Goal: Task Accomplishment & Management: Complete application form

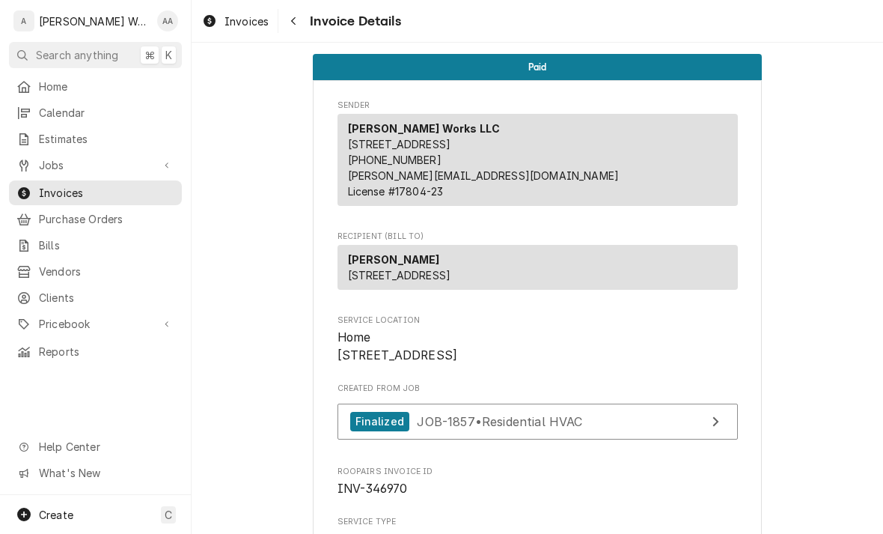
click at [40, 103] on div "Calendar" at bounding box center [95, 112] width 167 height 19
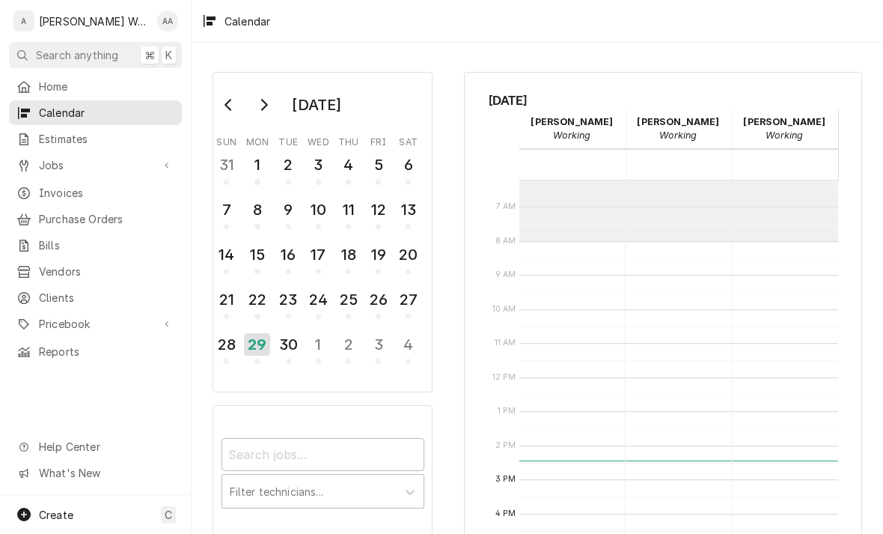
scroll to position [214, 0]
click at [76, 521] on div "Create C" at bounding box center [95, 514] width 191 height 39
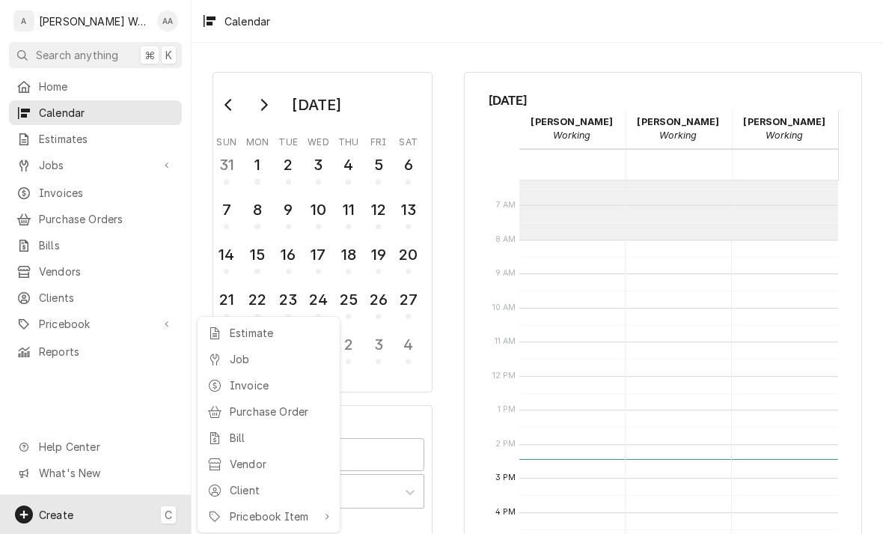
click at [231, 356] on div "Job" at bounding box center [280, 359] width 100 height 16
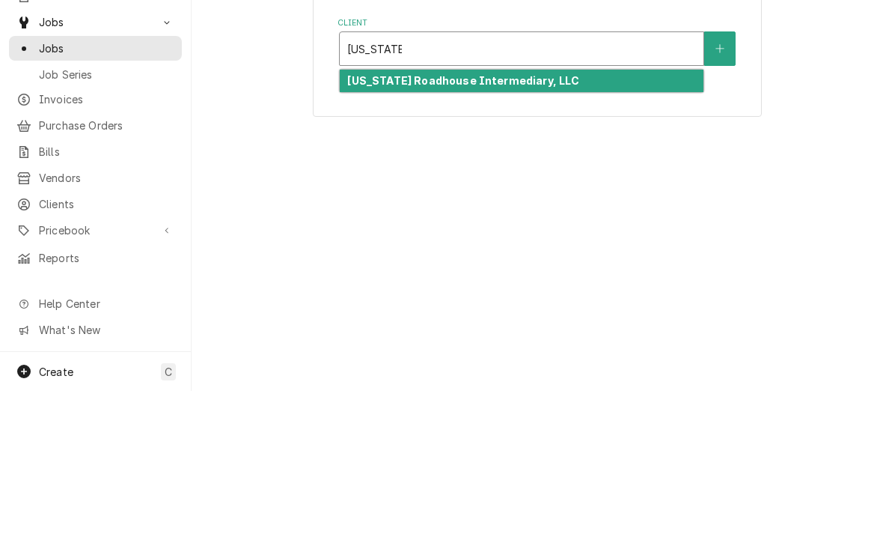
click at [355, 217] on strong "[US_STATE] Roadhouse Intermediary, LLC" at bounding box center [463, 223] width 232 height 13
type input "texas pap"
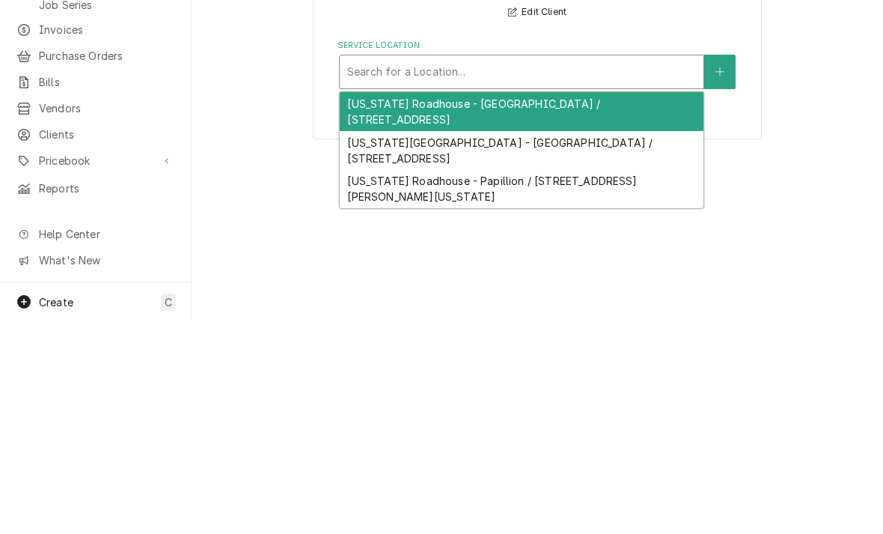
click at [369, 382] on div "Texas Roadhouse - Papillion / 7302 Olson Dr, Papillion, Nebraska 68046" at bounding box center [522, 401] width 364 height 39
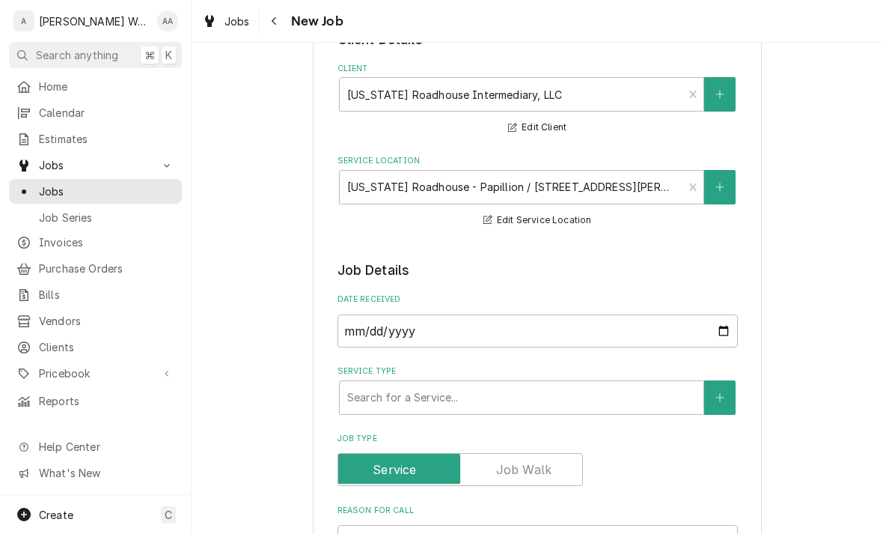
scroll to position [206, 0]
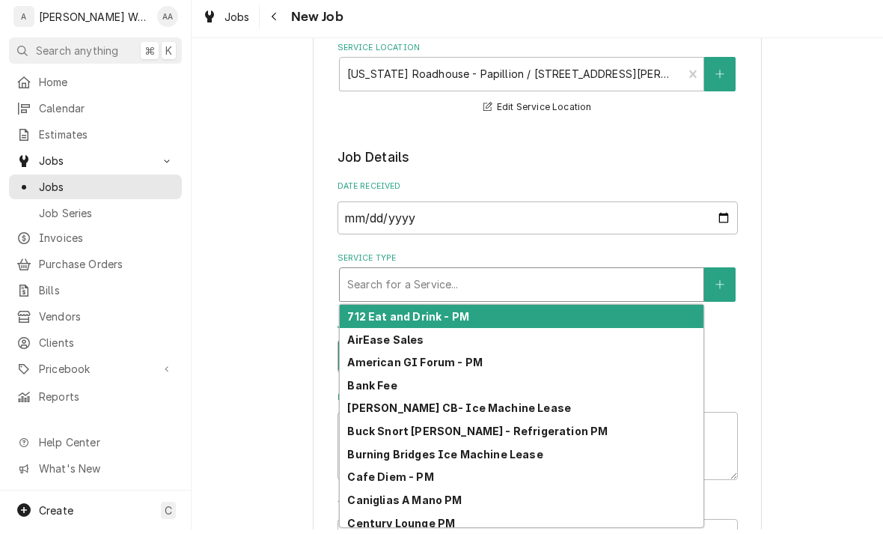
type input "t"
type textarea "x"
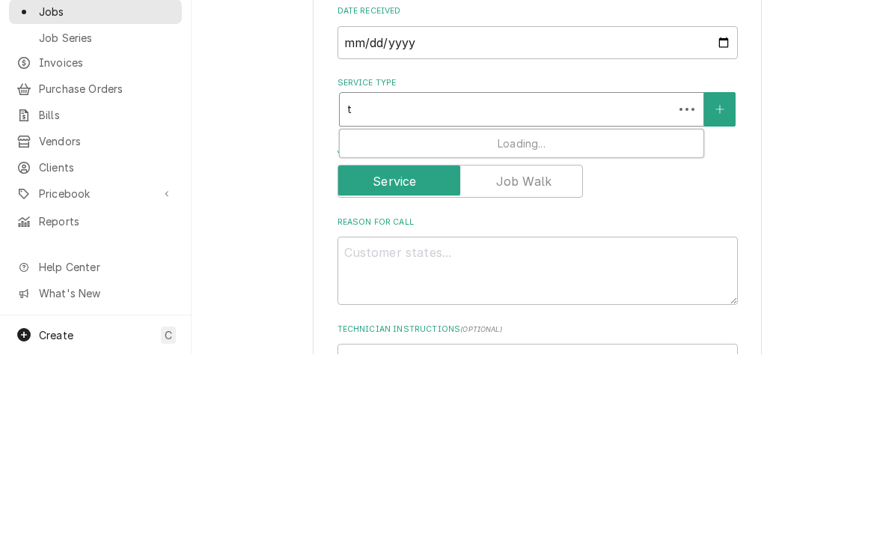
type input "te"
type textarea "x"
type input "tex"
type textarea "x"
type input "texa"
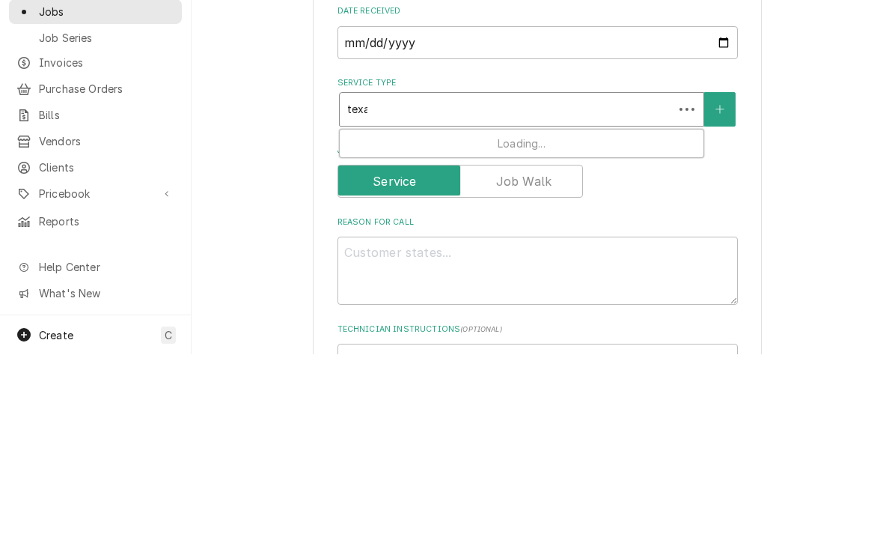
type textarea "x"
type input "texas"
type textarea "x"
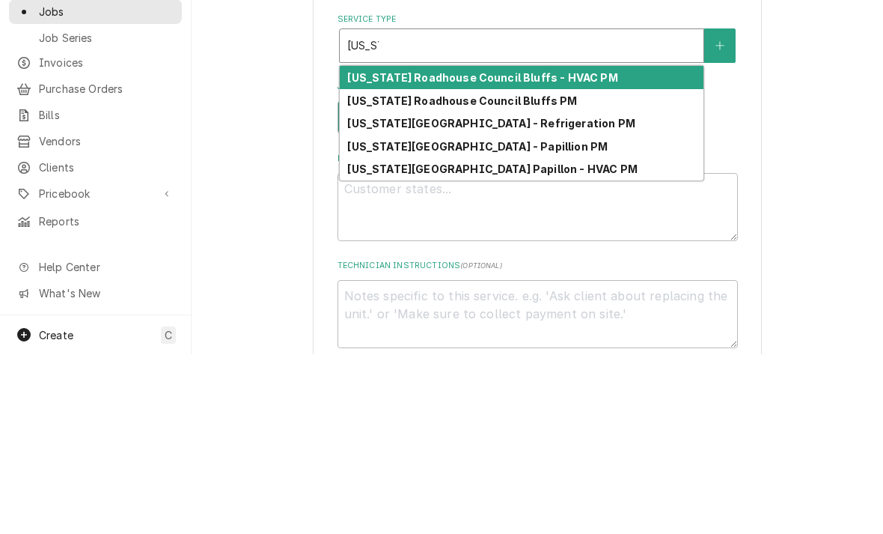
scroll to position [273, 0]
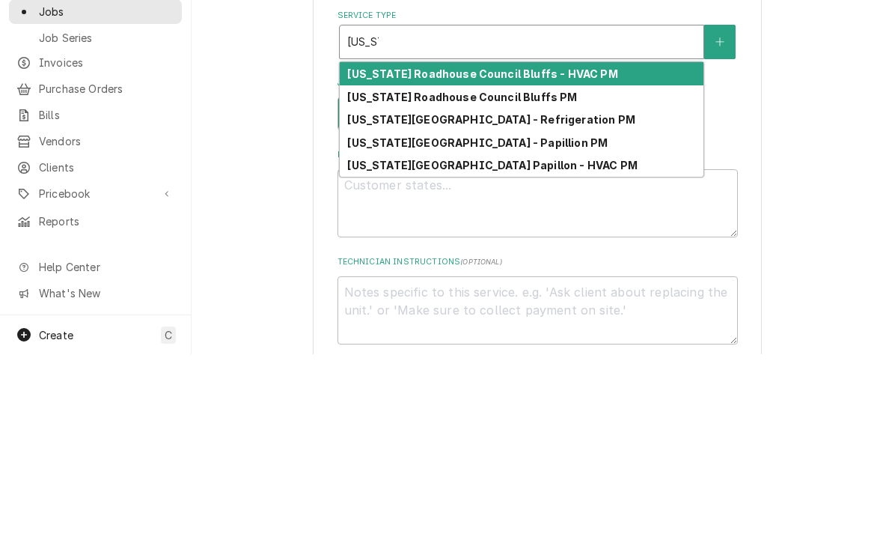
type input "texas"
type textarea "x"
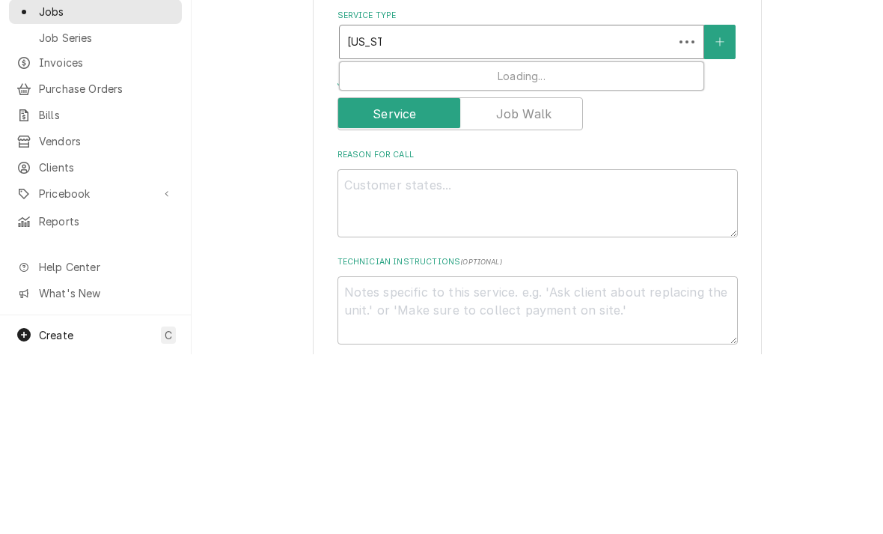
type input "texas i"
type textarea "x"
type input "texas ic"
type textarea "x"
type input "texas ice"
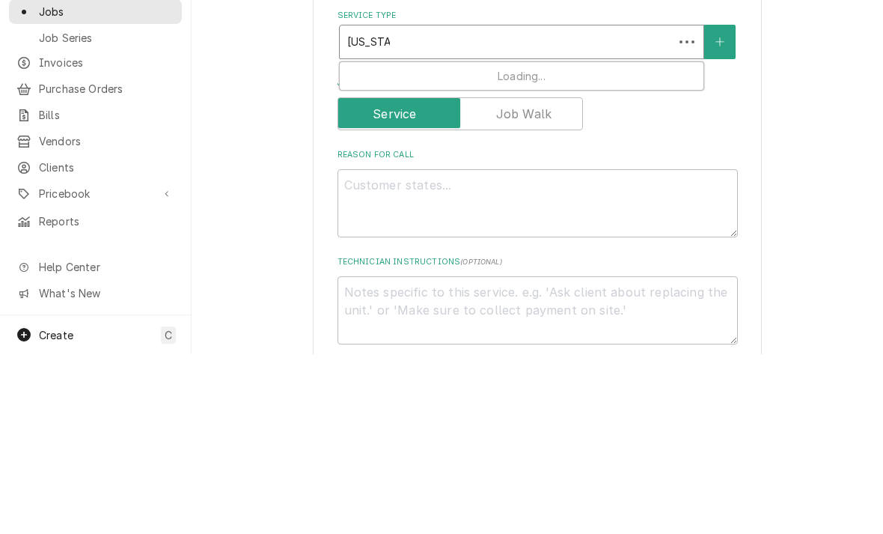
type textarea "x"
type input "texas ic"
type textarea "x"
type input "texas i"
type textarea "x"
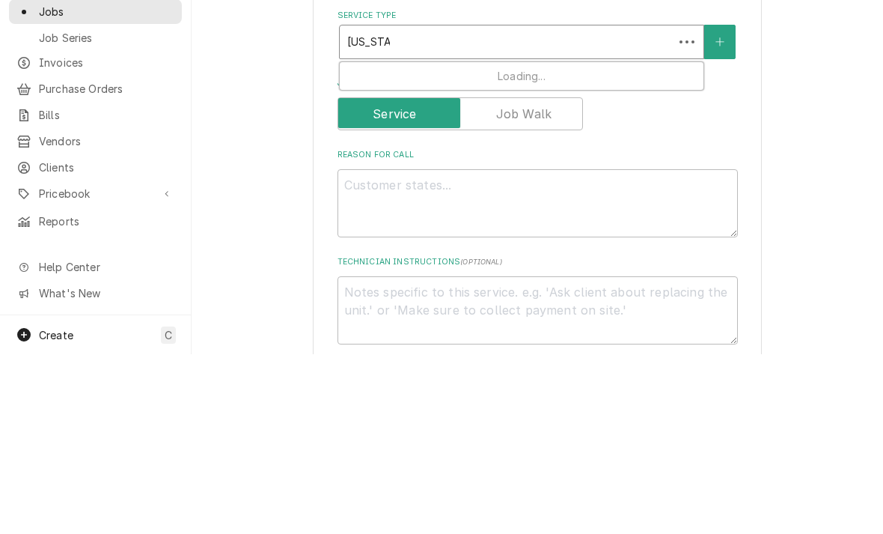
type input "texas"
type textarea "x"
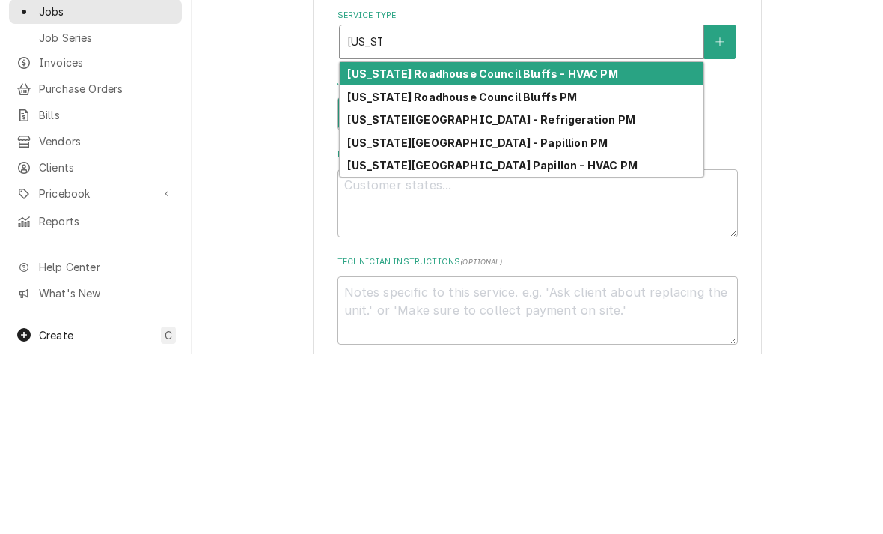
type input "texas"
type textarea "x"
type input "texa"
type textarea "x"
type input "tex"
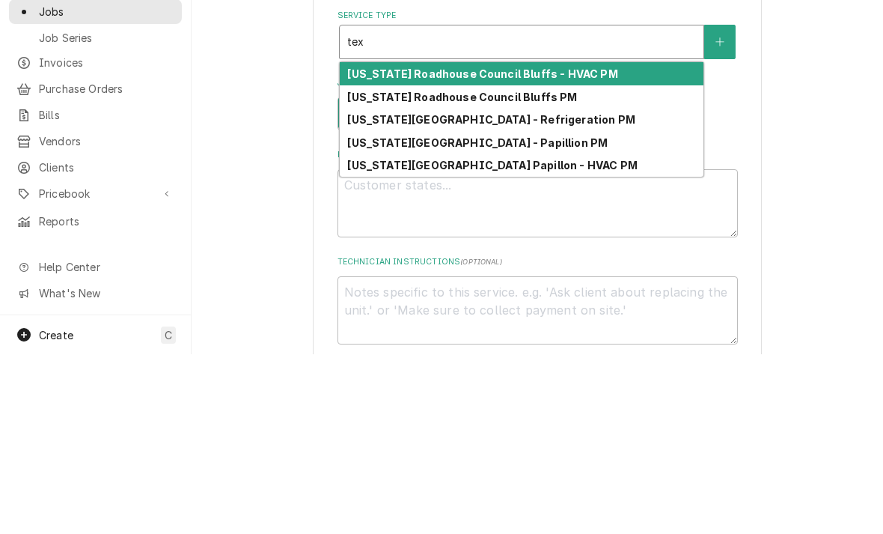
type textarea "x"
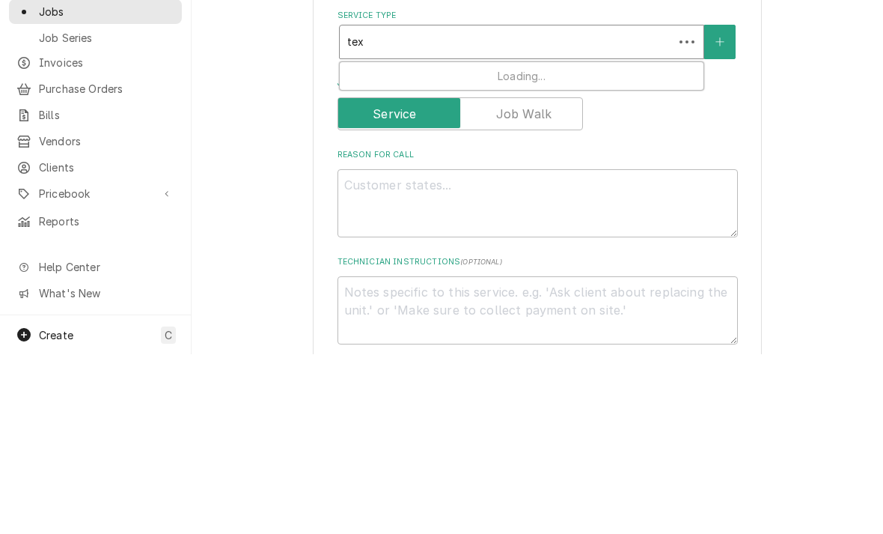
type input "te"
type textarea "x"
type input "t"
type textarea "x"
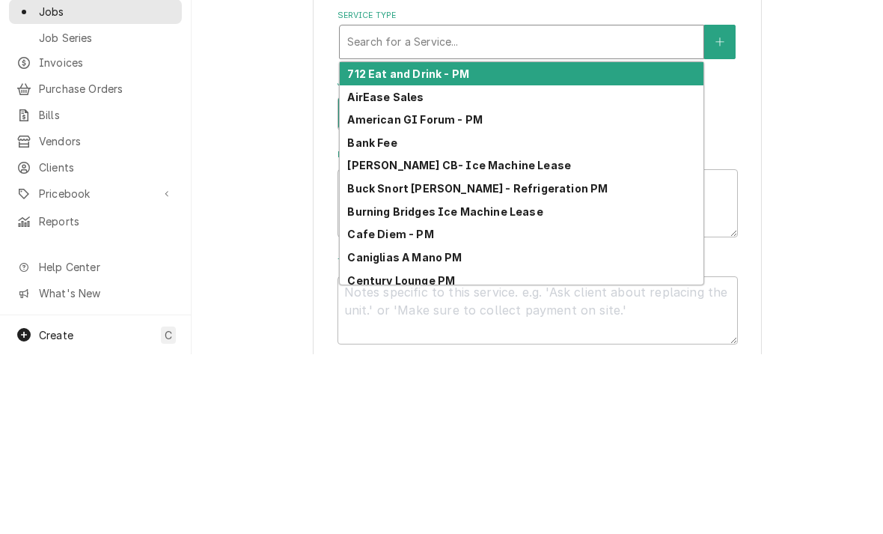
type textarea "x"
type input "ic"
type textarea "x"
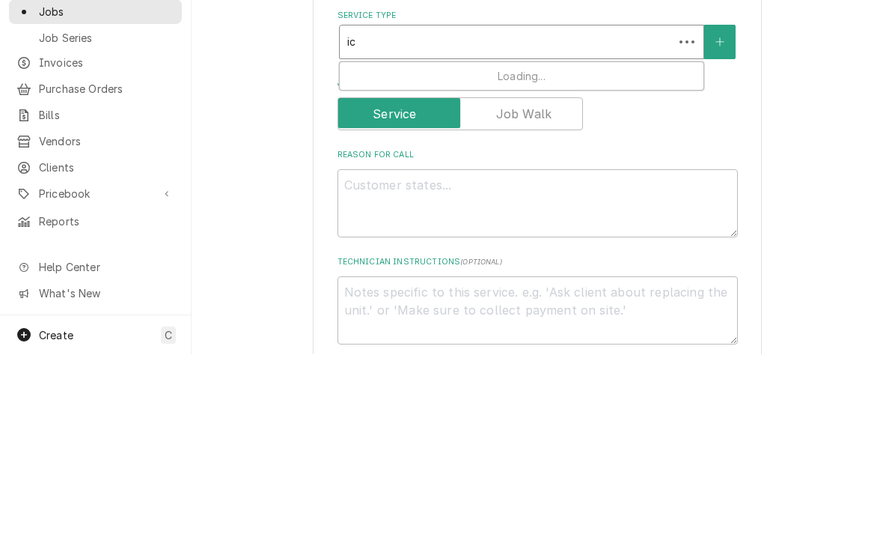
type input "ice"
type textarea "x"
type input "ice"
type textarea "x"
type input "ice m"
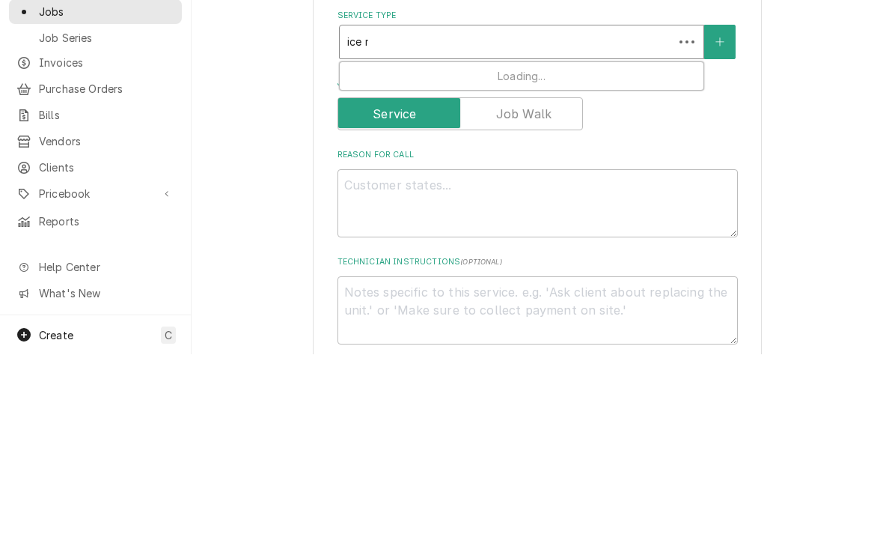
type textarea "x"
type input "ice ma"
type textarea "x"
type input "ice mac"
type textarea "x"
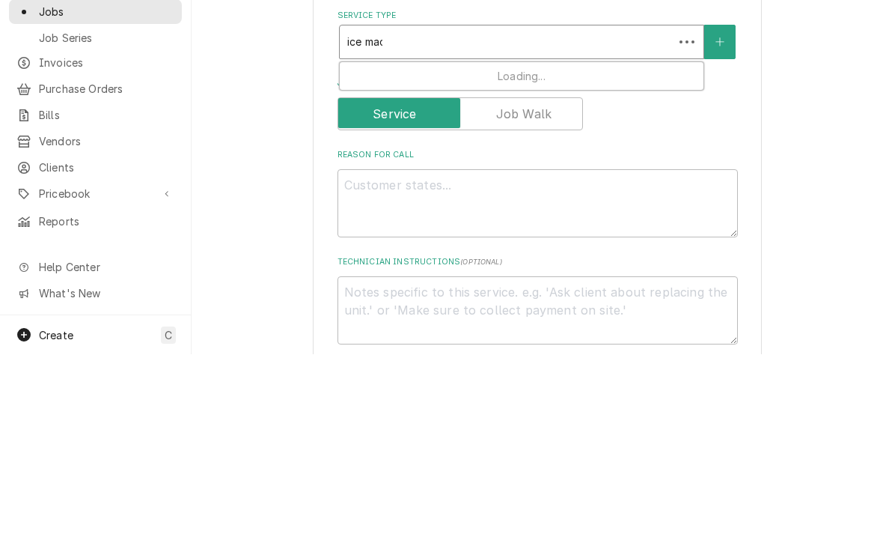
type input "ice mach"
type textarea "x"
type input "ice machi"
type textarea "x"
type input "ice machin"
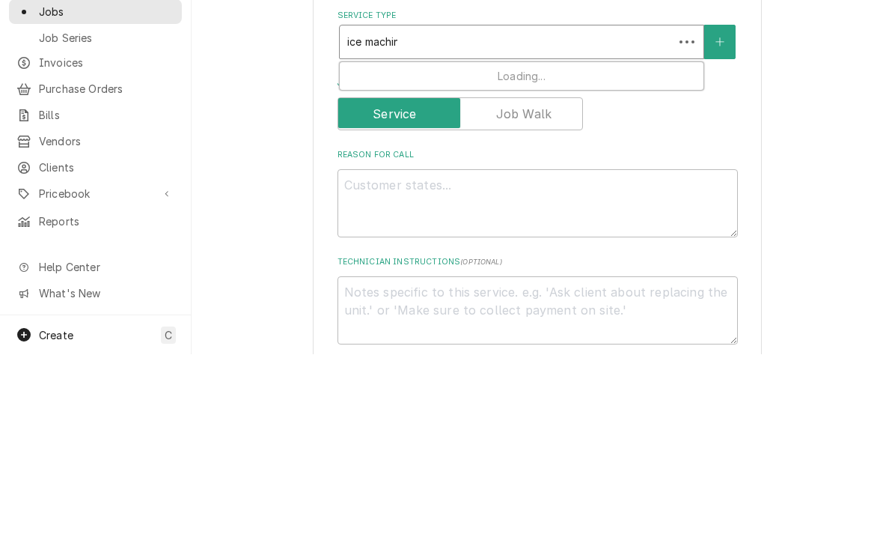
type textarea "x"
type input "ice machine"
type textarea "x"
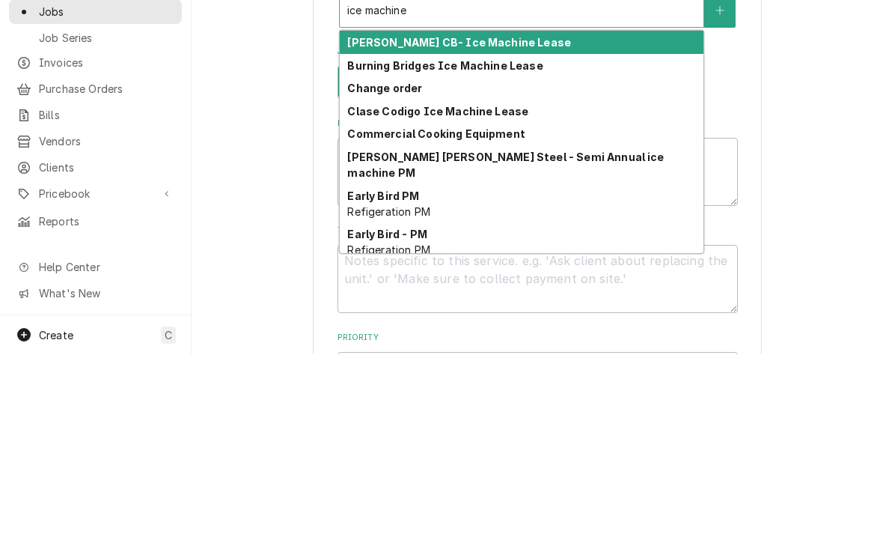
scroll to position [307, 0]
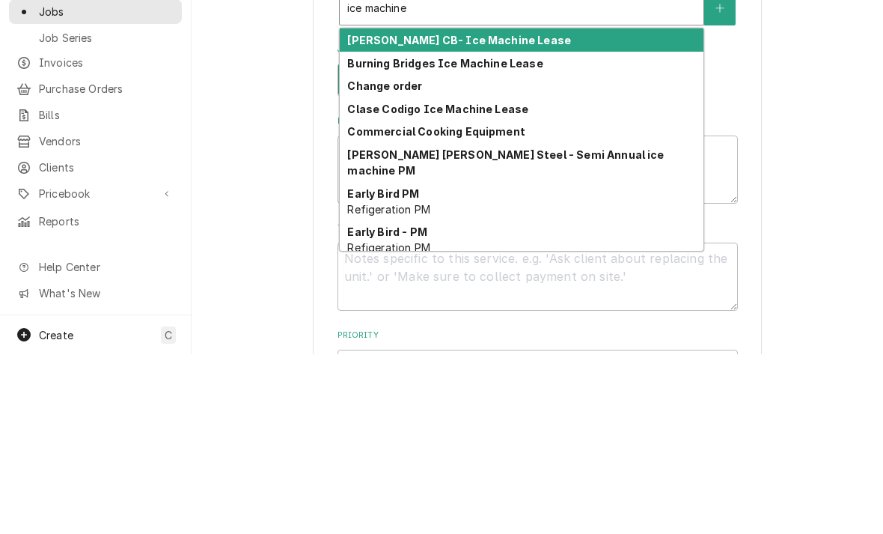
type input "ice machine"
type textarea "x"
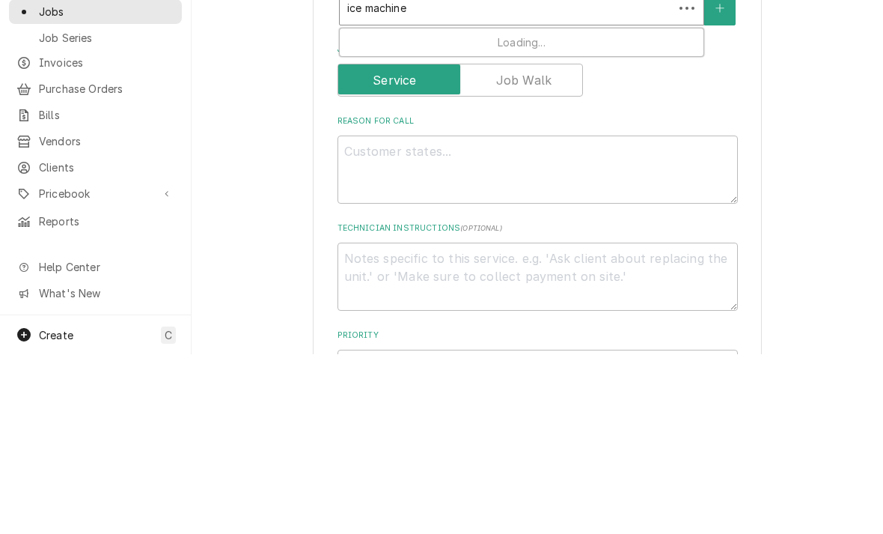
type input "ice machine c"
type textarea "x"
type input "ice machine cl"
type textarea "x"
type input "ice machine cle"
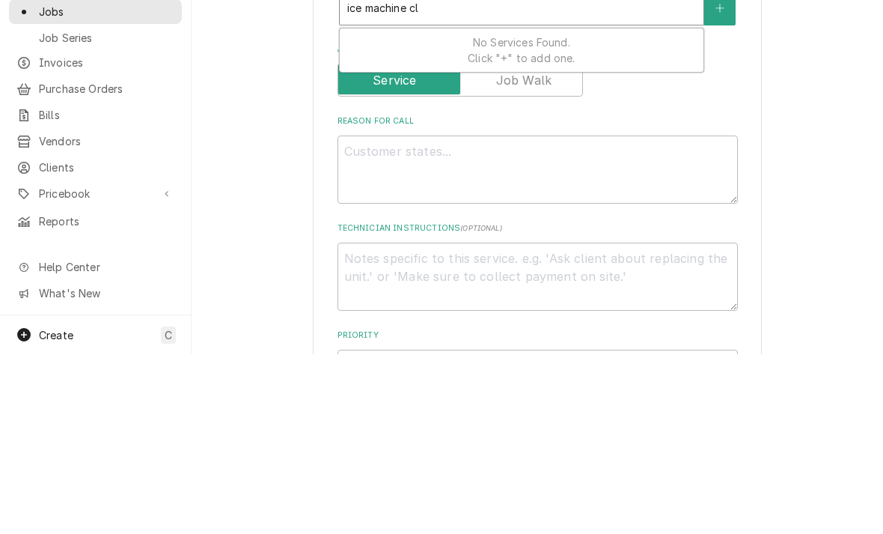
type textarea "x"
type input "ice machine clea"
type textarea "x"
type input "ice machine clean"
type textarea "x"
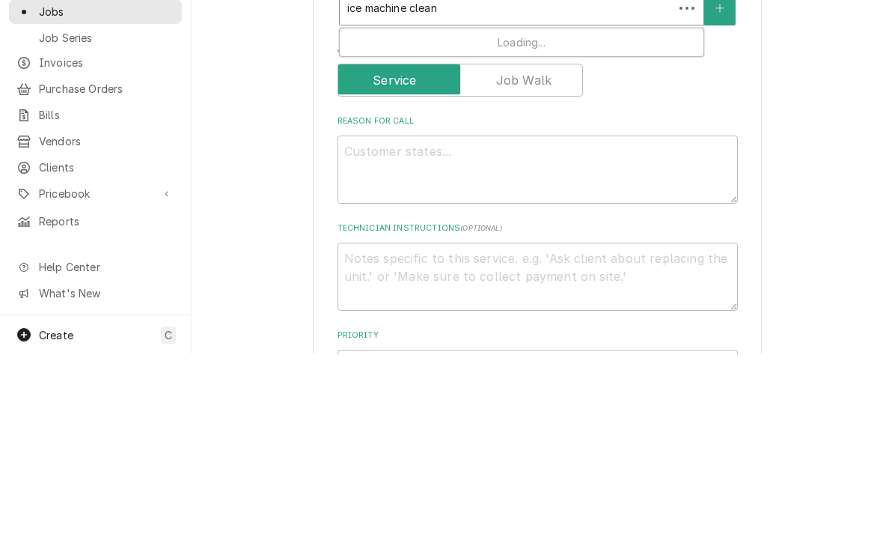
type input "ice machine clean"
type textarea "x"
type input "ice machine clean s"
type textarea "x"
type input "ice machine clean se"
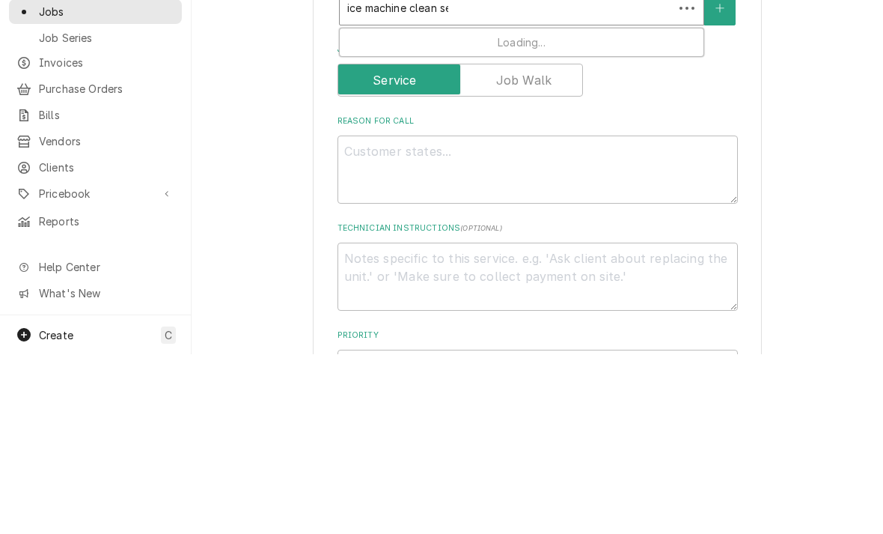
type textarea "x"
type input "ice machine clean sem"
type textarea "x"
type input "ice machine clean semi"
type textarea "x"
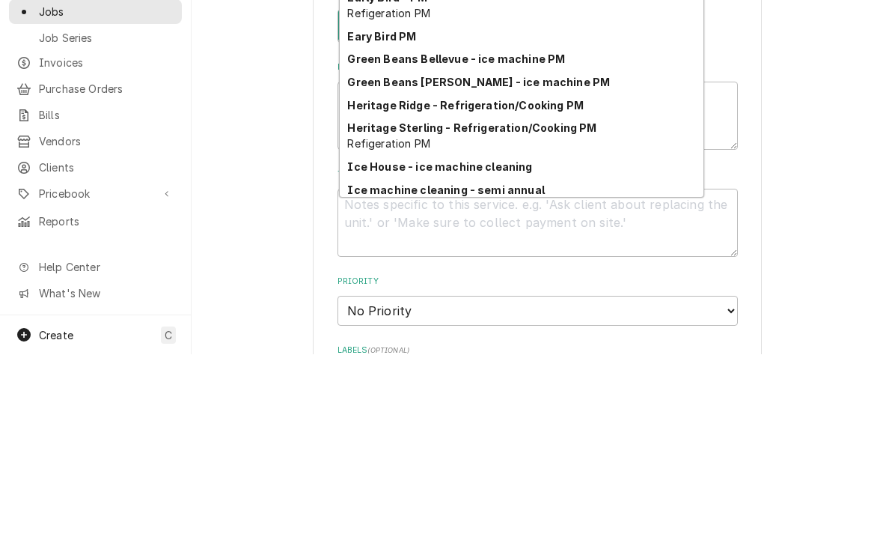
scroll to position [62, 0]
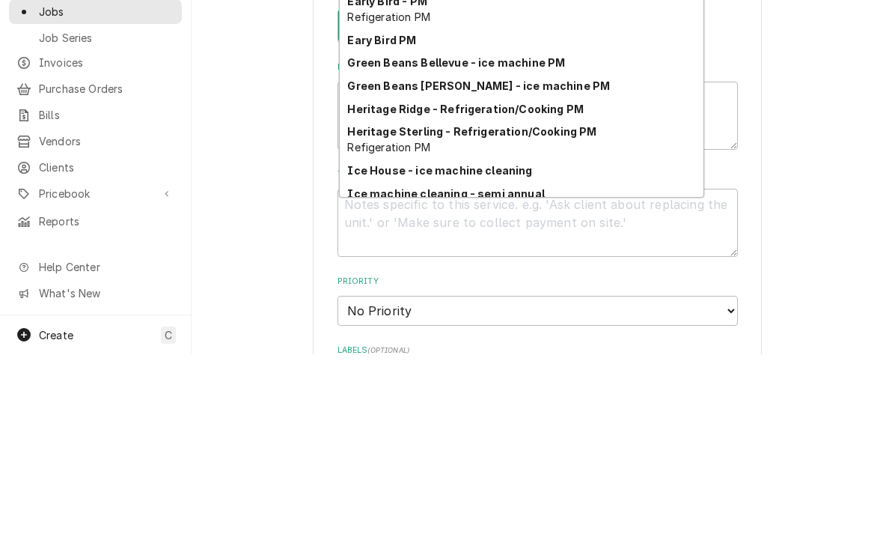
click at [383, 367] on strong "Ice machine cleaning - semi annual" at bounding box center [445, 373] width 197 height 13
type input "ice machine clean semi"
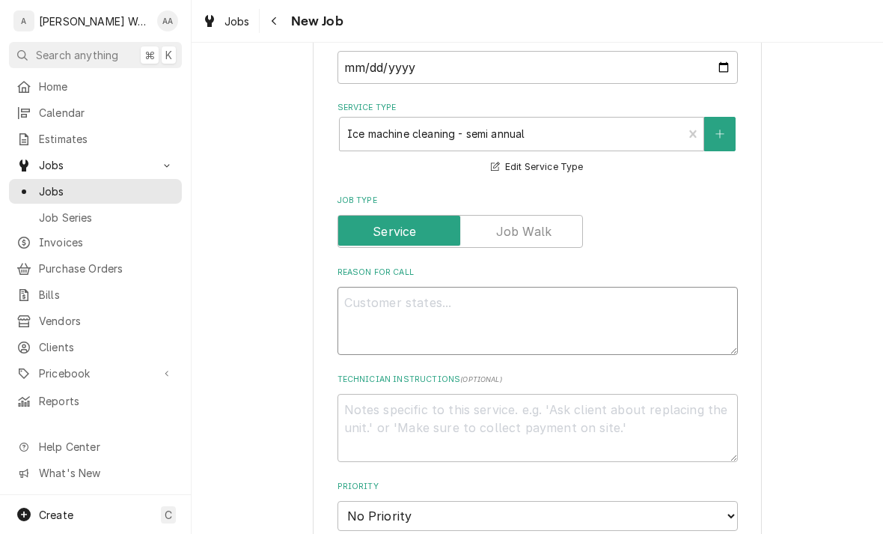
click at [380, 319] on textarea "Reason For Call" at bounding box center [537, 321] width 400 height 68
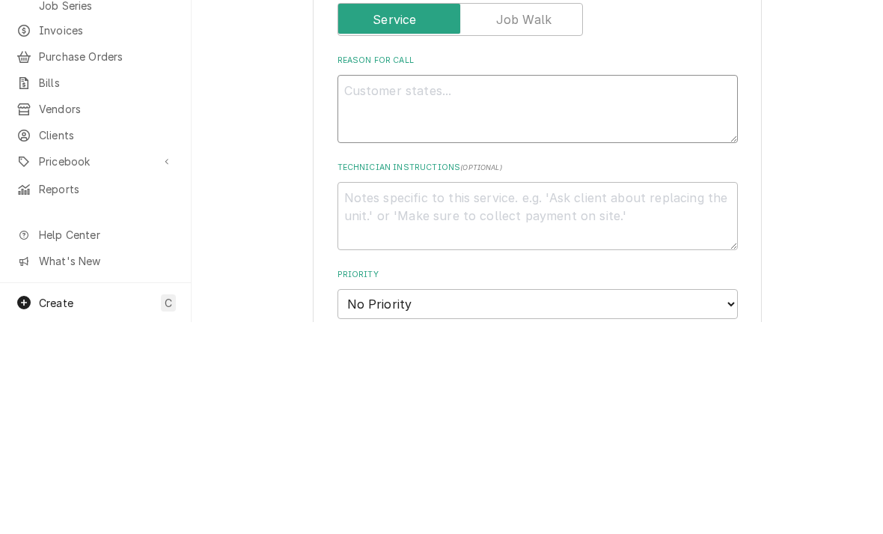
type textarea "x"
type textarea "Se"
type textarea "x"
type textarea "Sem"
type textarea "x"
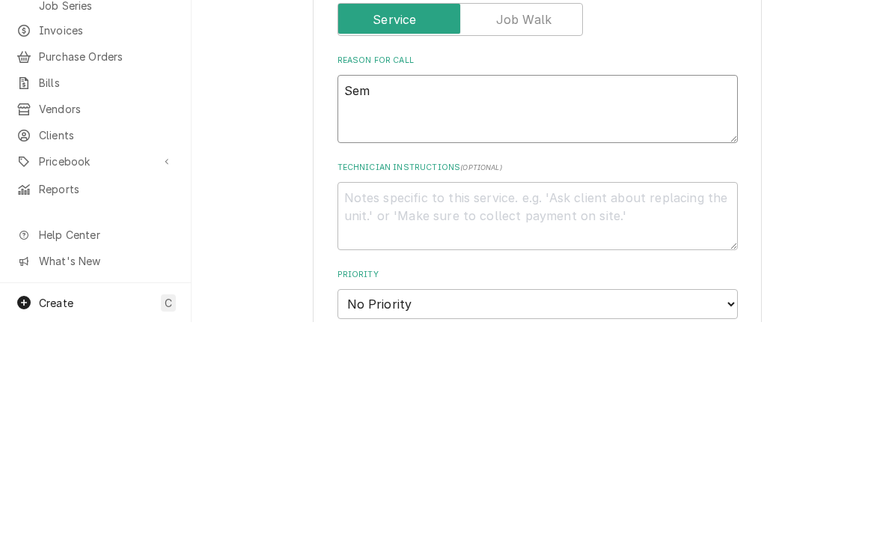
type textarea "Semi"
type textarea "x"
type textarea "Semi a"
type textarea "x"
type textarea "Semi an"
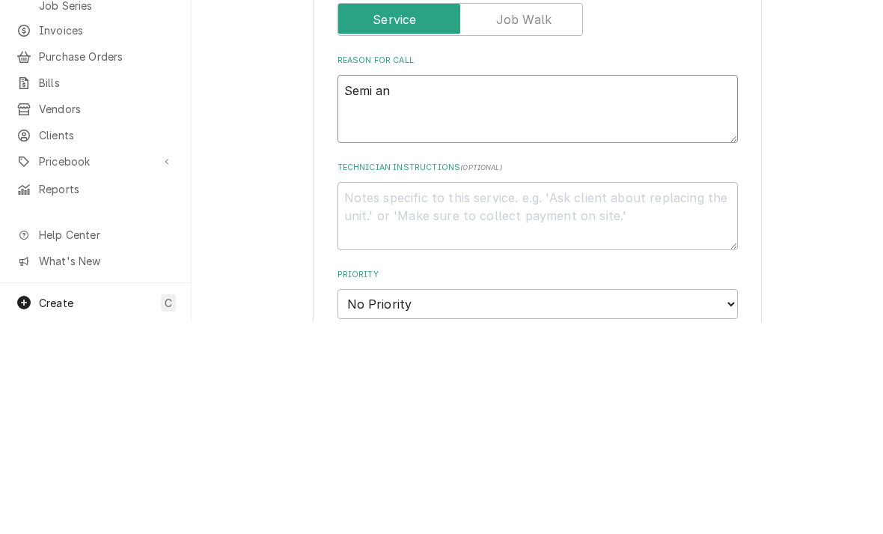
type textarea "x"
type textarea "Semi ann"
type textarea "x"
type textarea "Semi annua"
type textarea "x"
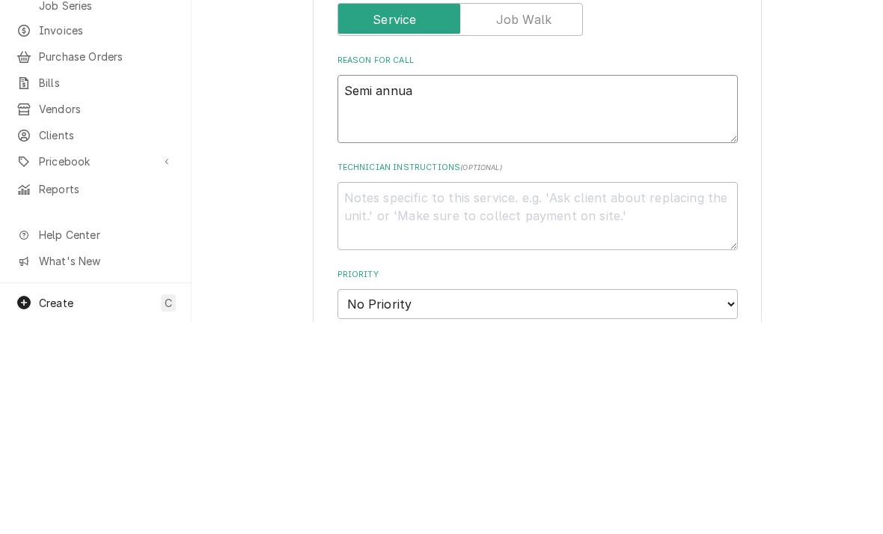
type textarea "Semi annual"
type textarea "x"
type textarea "Semi annual"
type textarea "x"
type textarea "Semi annual i"
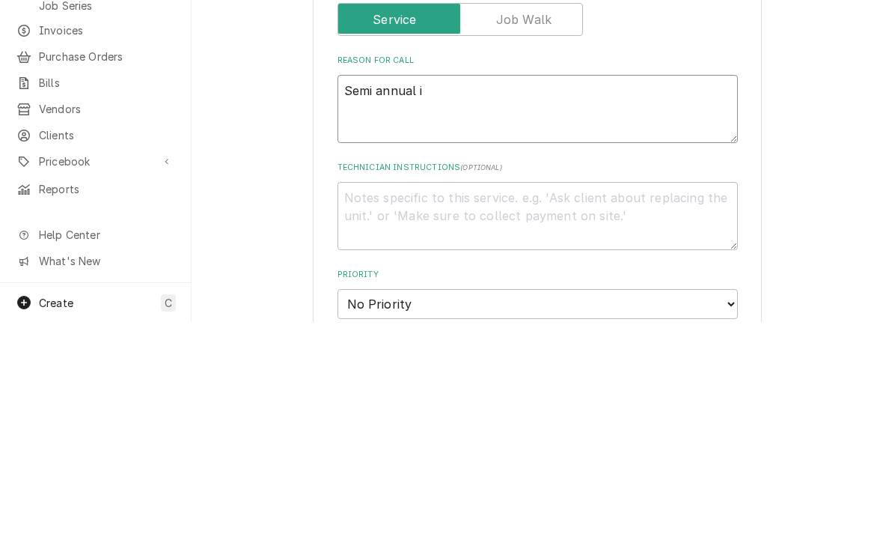
type textarea "x"
type textarea "Semi annual ice"
type textarea "x"
type textarea "Semi annual ice m"
type textarea "x"
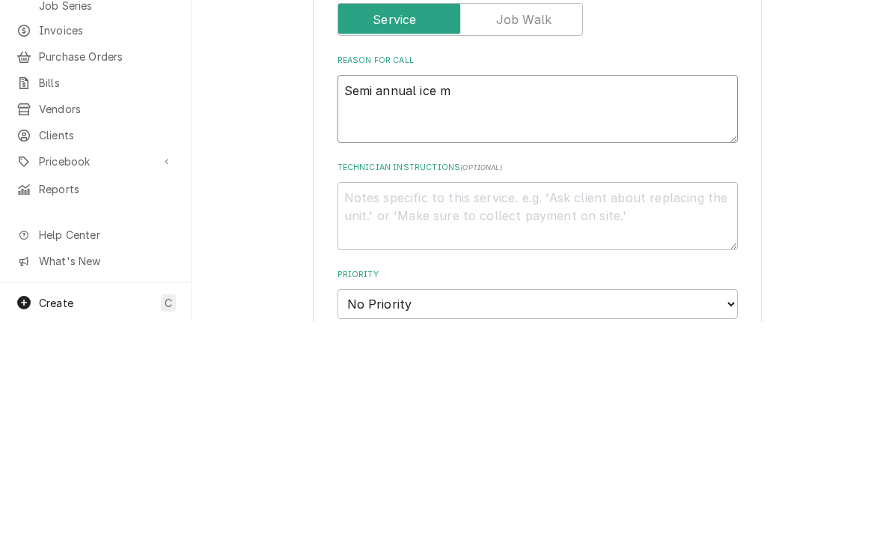
type textarea "Semi annual ice ma"
type textarea "x"
type textarea "Semi annual ice mach"
type textarea "x"
type textarea "Semi annual ice machin"
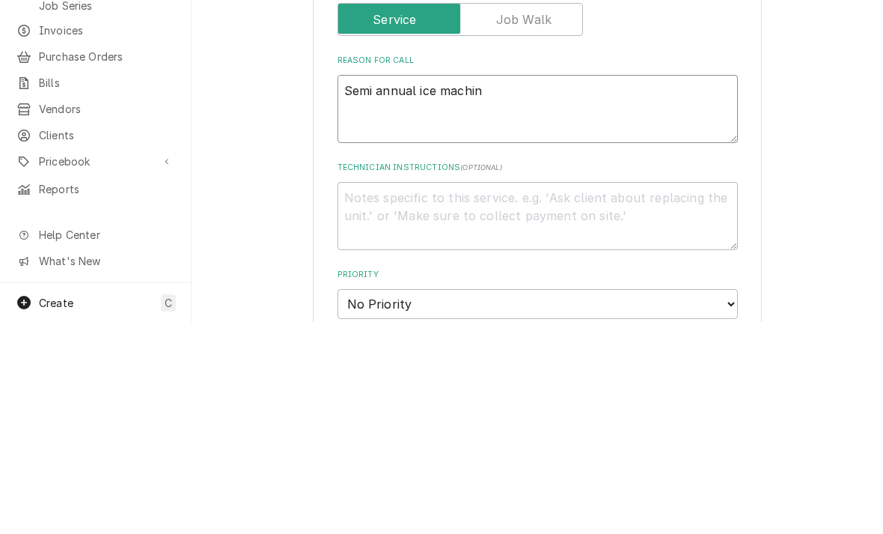
type textarea "x"
type textarea "Semi annual ice machine"
type textarea "x"
type textarea "Semi annual ice machine"
type textarea "x"
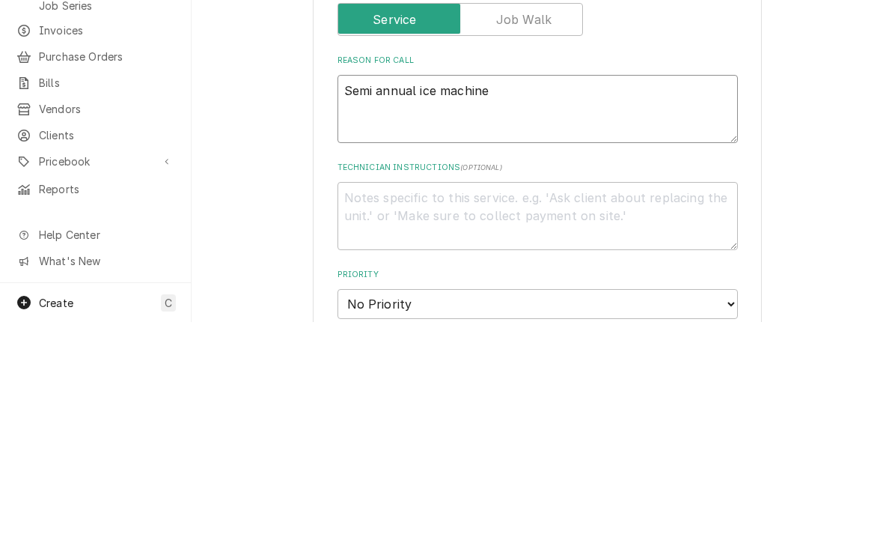
type textarea "Semi annual ice machine c"
type textarea "x"
type textarea "Semi annual ice machine cl"
type textarea "x"
type textarea "Semi annual ice machine cle"
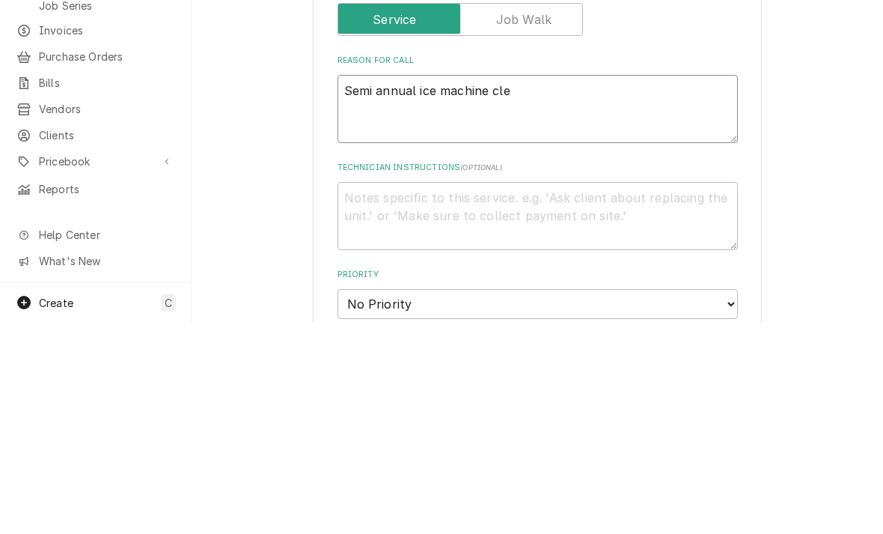
type textarea "x"
type textarea "Semi annual ice machine clea"
type textarea "x"
type textarea "Semi annual ice machine clean"
type textarea "x"
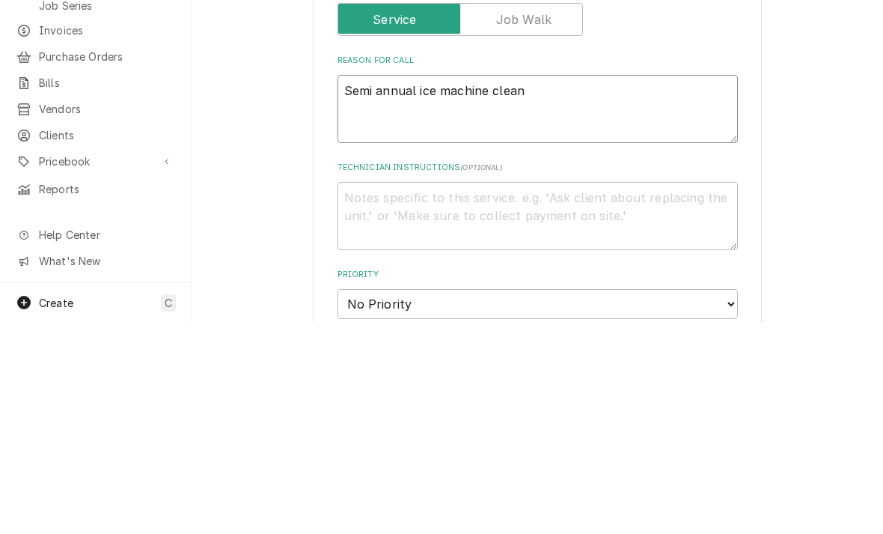
type textarea "Semi annual ice machine cleani"
type textarea "x"
type textarea "Semi annual ice machine cleanig"
type textarea "x"
type textarea "Semi annual ice machine cleanign"
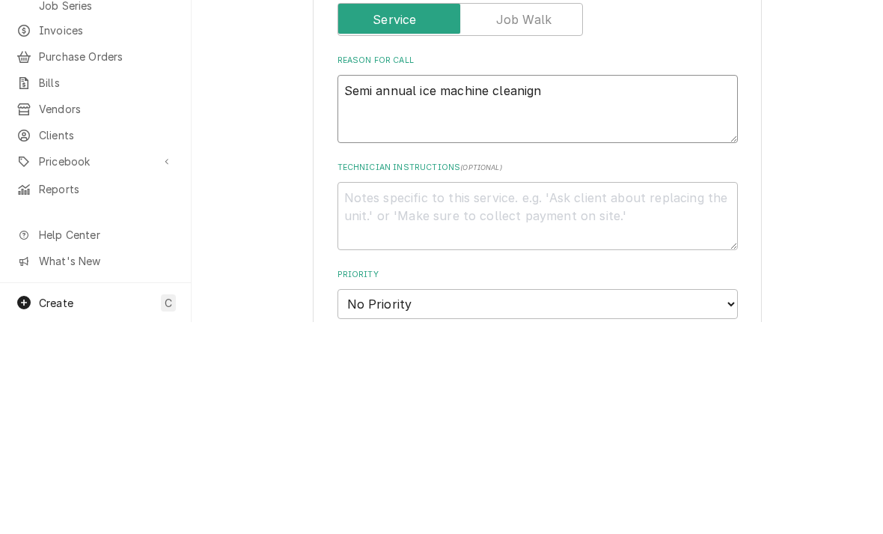
type textarea "x"
type textarea "Semi annual ice machine cleaning"
type textarea "x"
type textarea "Semi annual ice machine cleaning"
type textarea "x"
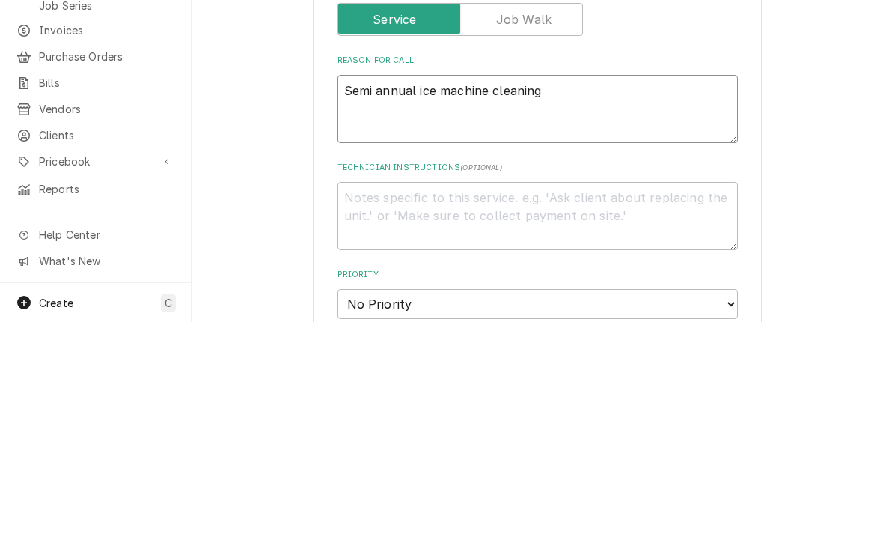
type textarea "Semi annual ice machine cleaning x"
type textarea "x"
type textarea "Semi annual ice machine cleaning x2"
type textarea "x"
type textarea "Semi annual ice machine cleaning x2 u"
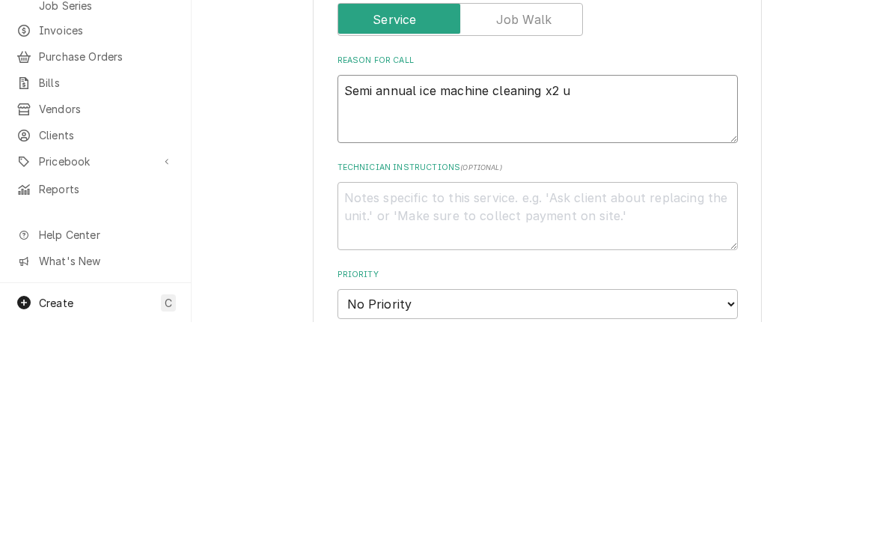
type textarea "x"
type textarea "Semi annual ice machine cleaning x2 un"
type textarea "x"
type textarea "Semi annual ice machine cleaning x2 uni"
type textarea "x"
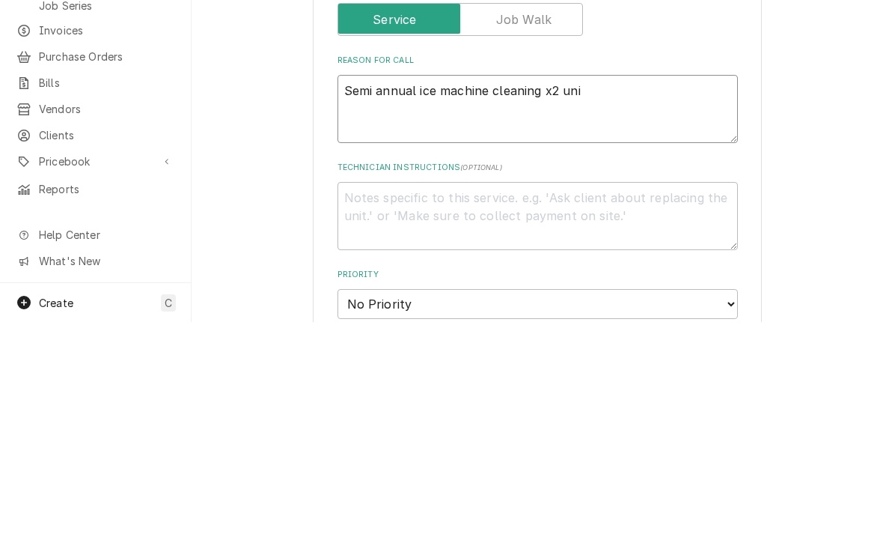
type textarea "Semi annual ice machine cleaning x2 unit"
type textarea "x"
type textarea "Semi annual ice machine cleaning x2 units"
type textarea "x"
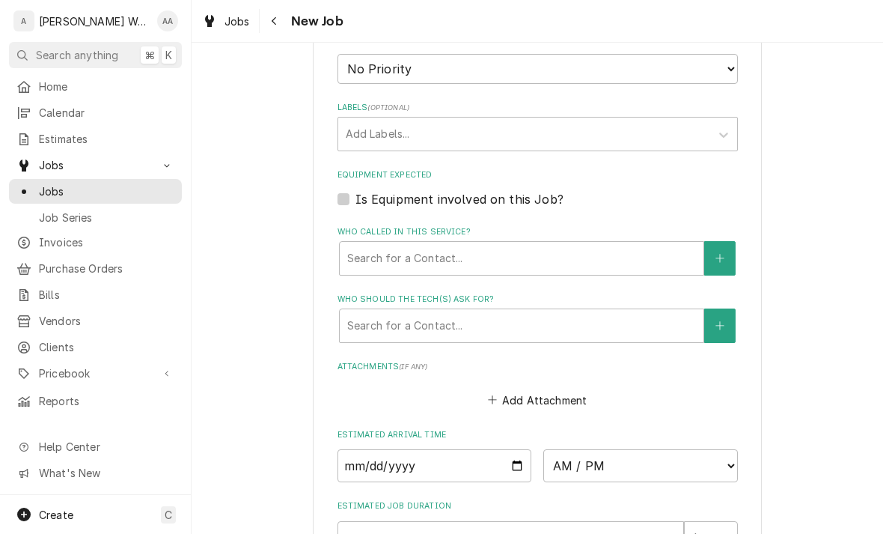
scroll to position [810, 0]
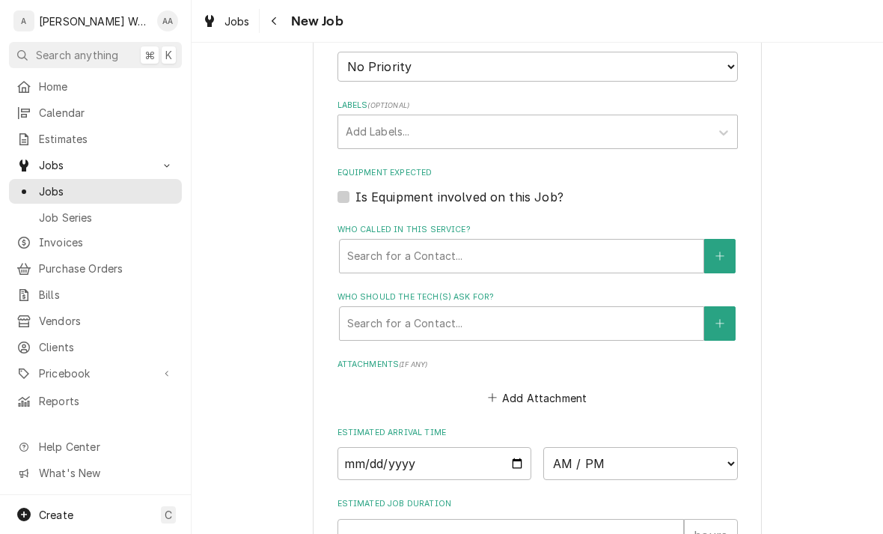
type textarea "Semi annual ice machine cleaning x2 units"
click at [382, 448] on input "Date" at bounding box center [434, 463] width 195 height 33
type input "2025-09-29"
type textarea "x"
click at [582, 459] on select "AM / PM 6:00 AM 6:15 AM 6:30 AM 6:45 AM 7:00 AM 7:15 AM 7:30 AM 7:45 AM 8:00 AM…" at bounding box center [640, 463] width 195 height 33
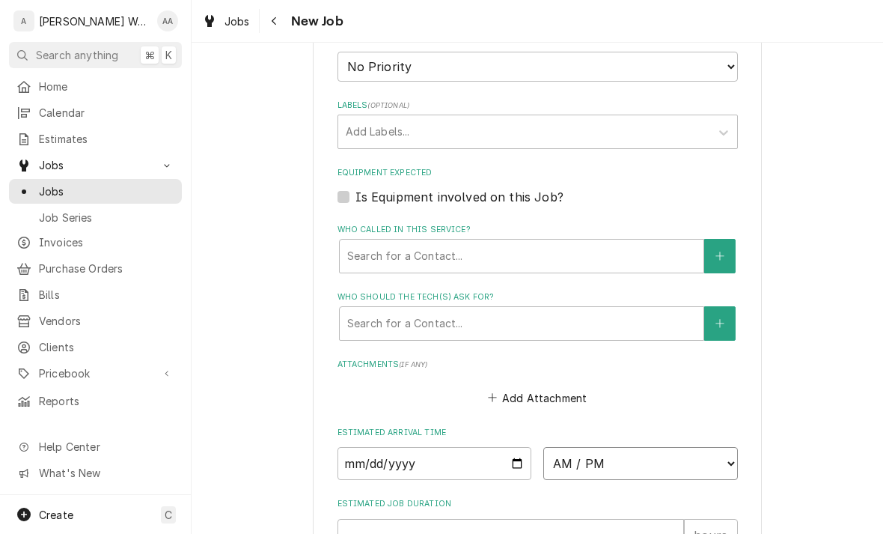
select select "08:00:00"
type textarea "x"
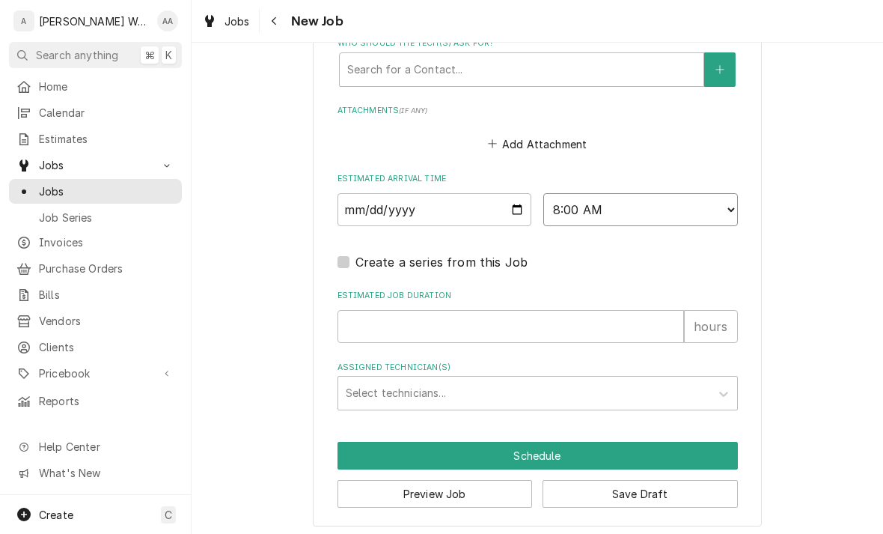
scroll to position [1062, 0]
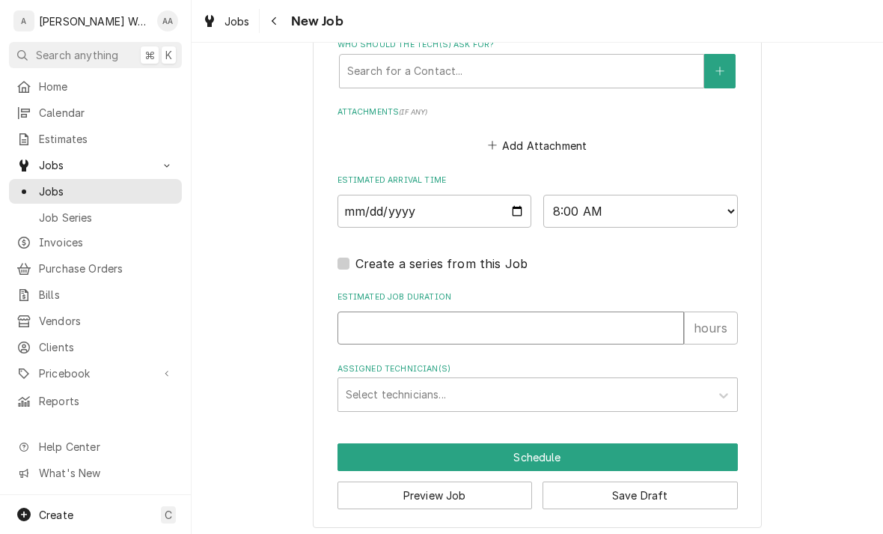
click at [362, 323] on input "Estimated Job Duration" at bounding box center [510, 327] width 346 height 33
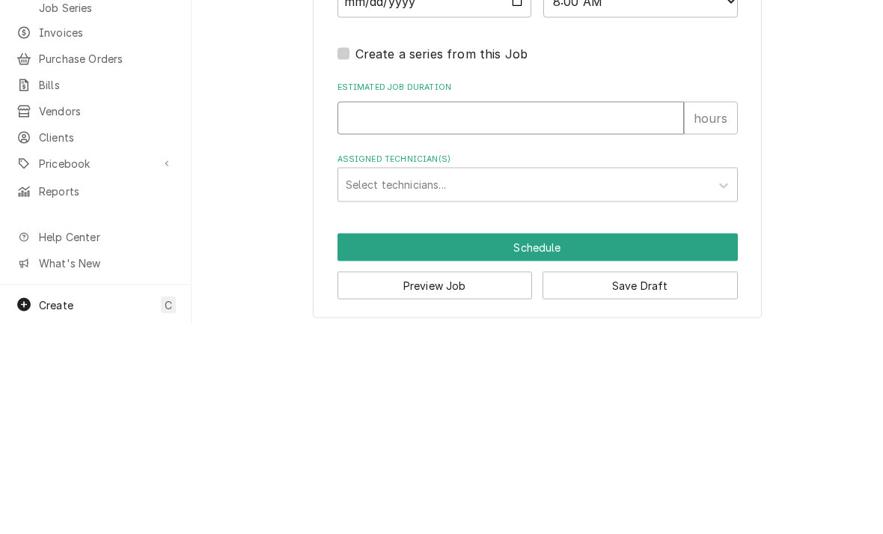
type input "6"
type textarea "x"
type input "6"
click at [354, 386] on div "Select technicians..." at bounding box center [524, 394] width 357 height 16
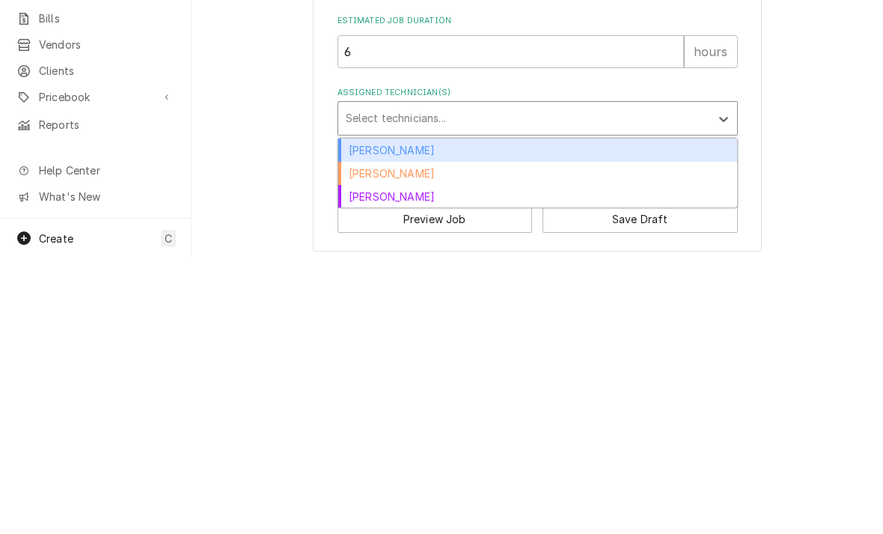
click at [364, 461] on div "Kenna Anderson" at bounding box center [537, 472] width 399 height 23
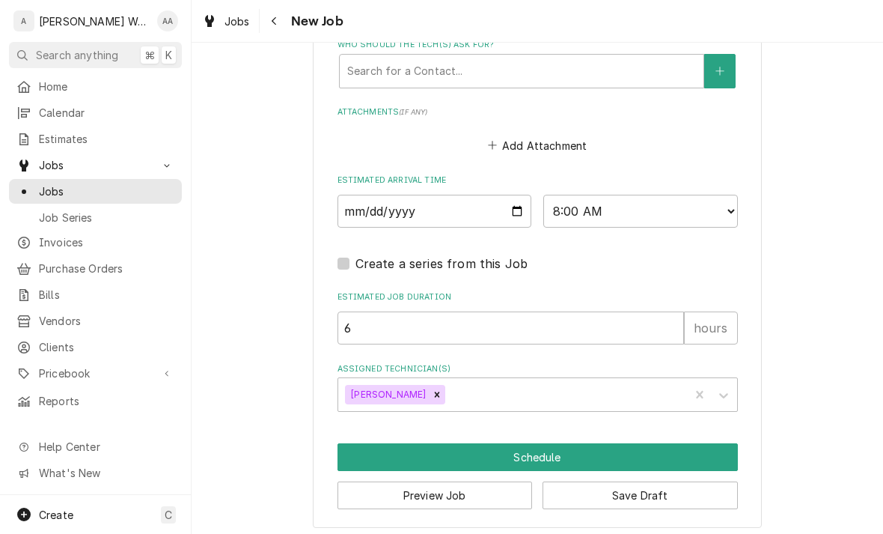
click at [378, 443] on button "Schedule" at bounding box center [537, 457] width 400 height 28
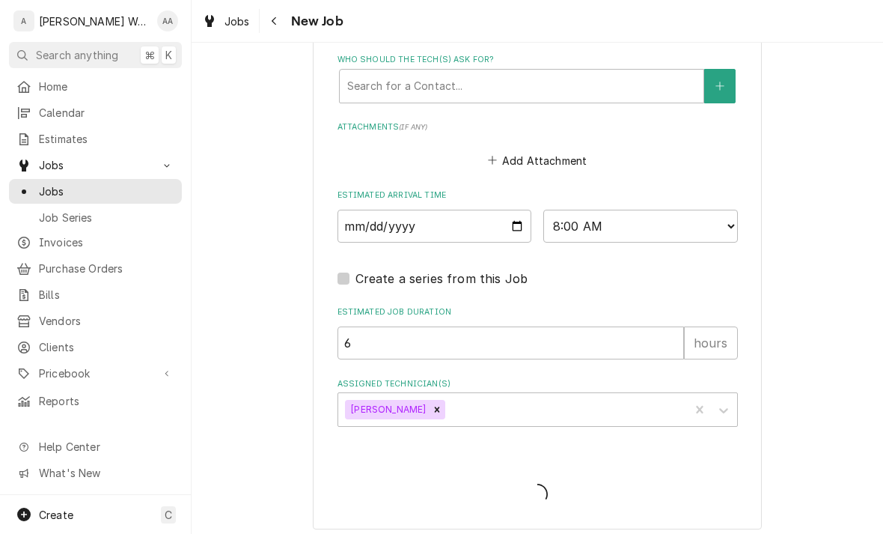
type textarea "x"
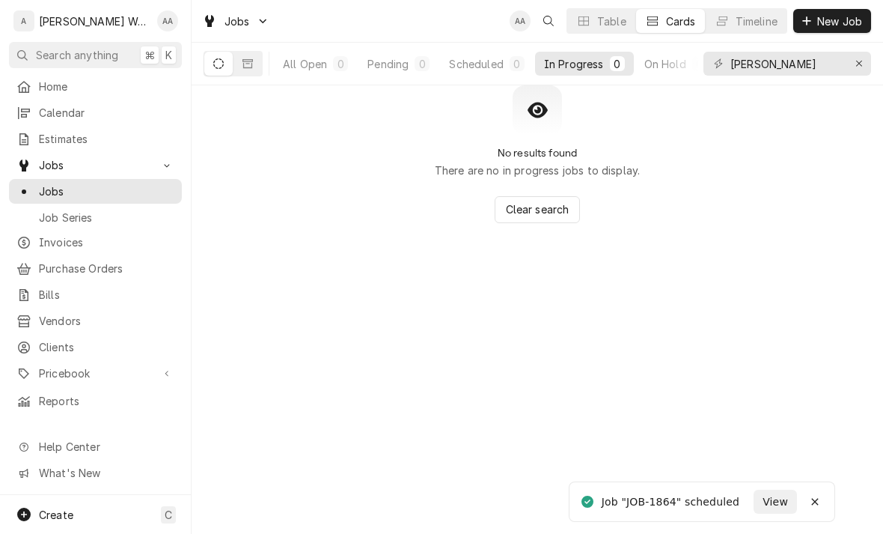
click at [39, 107] on span "Calendar" at bounding box center [106, 113] width 135 height 16
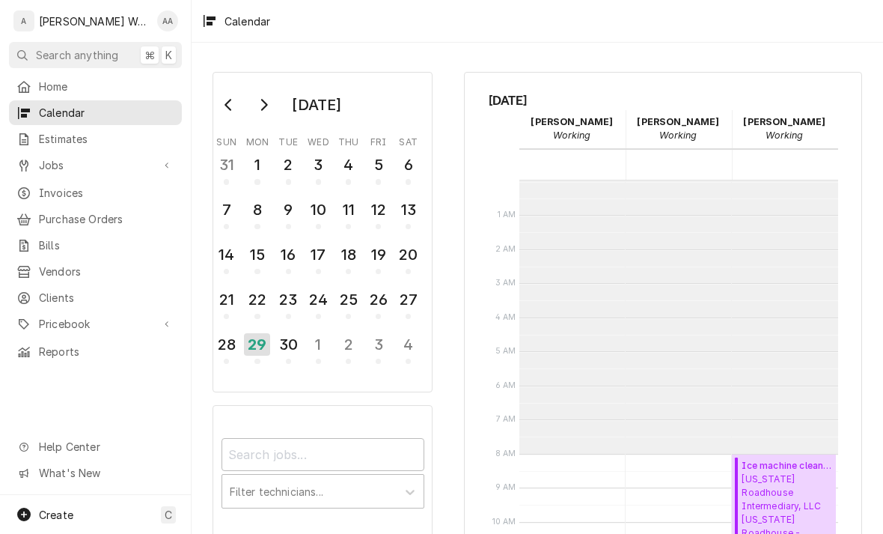
scroll to position [272, 0]
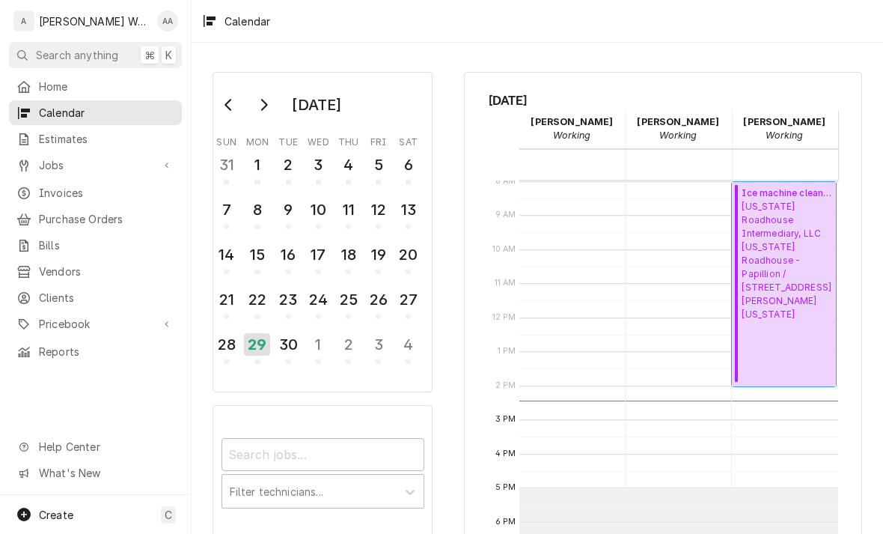
click at [790, 269] on span "Texas Roadhouse Intermediary, LLC Texas Roadhouse - Papillion / 7302 Olson Dr, …" at bounding box center [787, 260] width 90 height 121
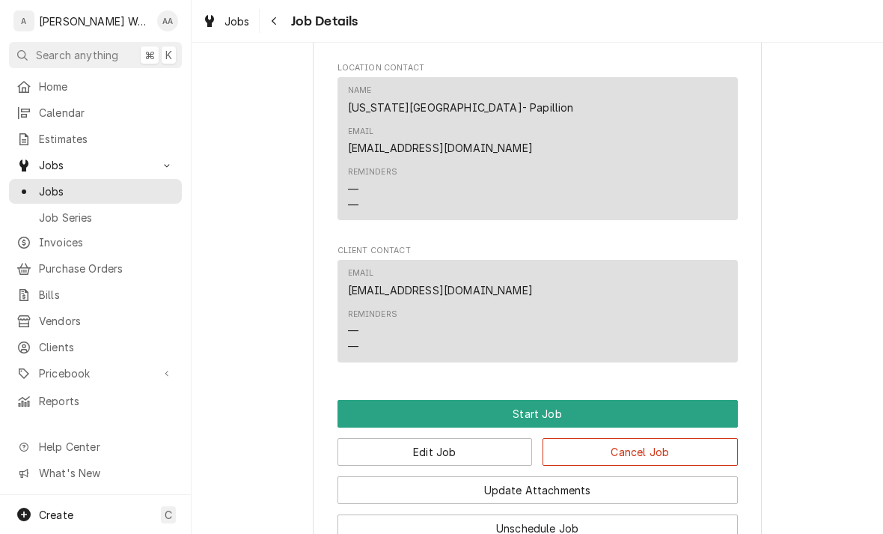
scroll to position [764, 0]
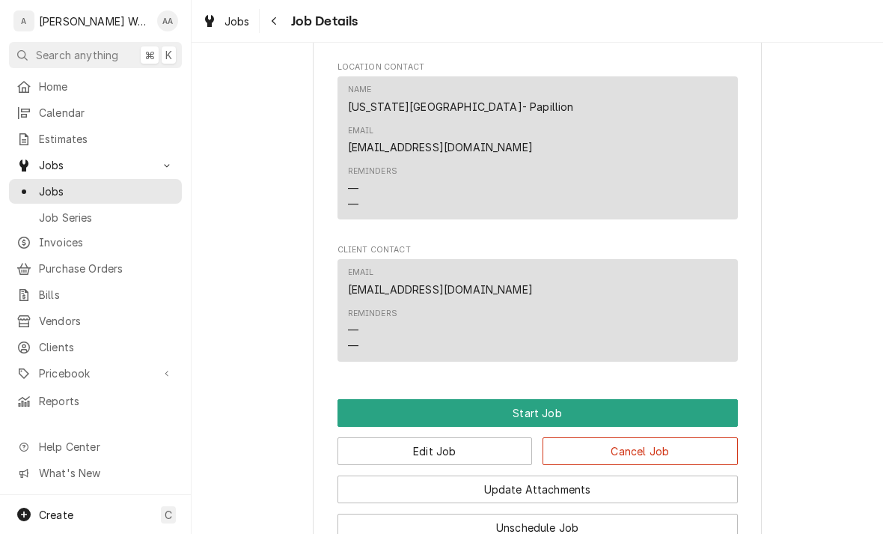
click at [364, 399] on button "Start Job" at bounding box center [537, 413] width 400 height 28
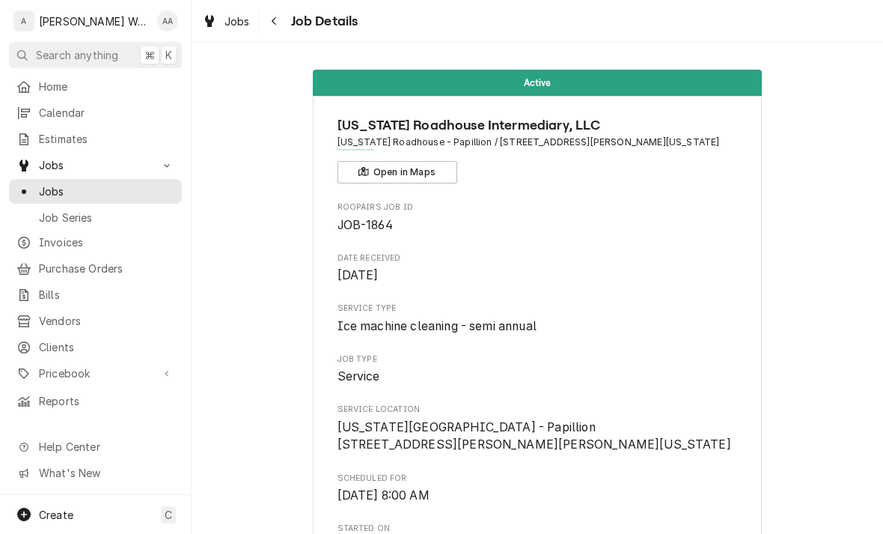
click at [79, 506] on div "Create C" at bounding box center [95, 514] width 191 height 39
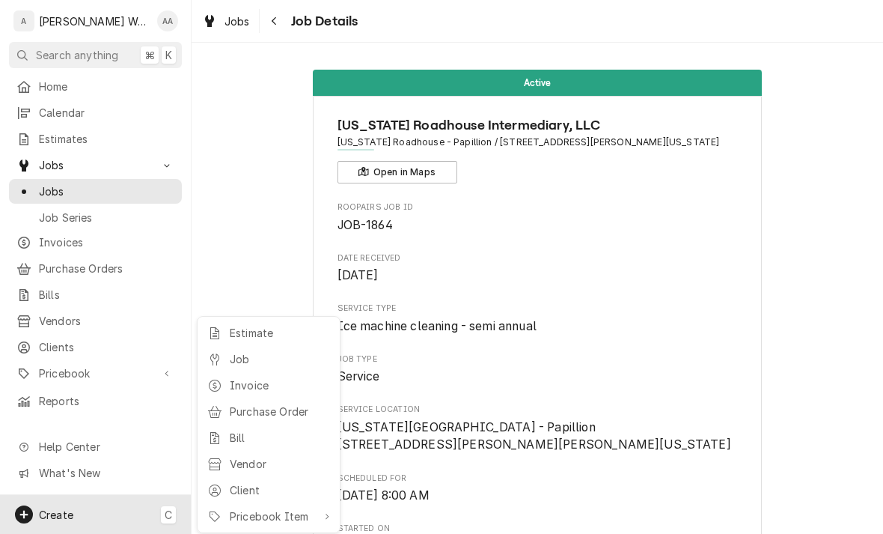
click at [230, 358] on div "Job" at bounding box center [280, 359] width 100 height 16
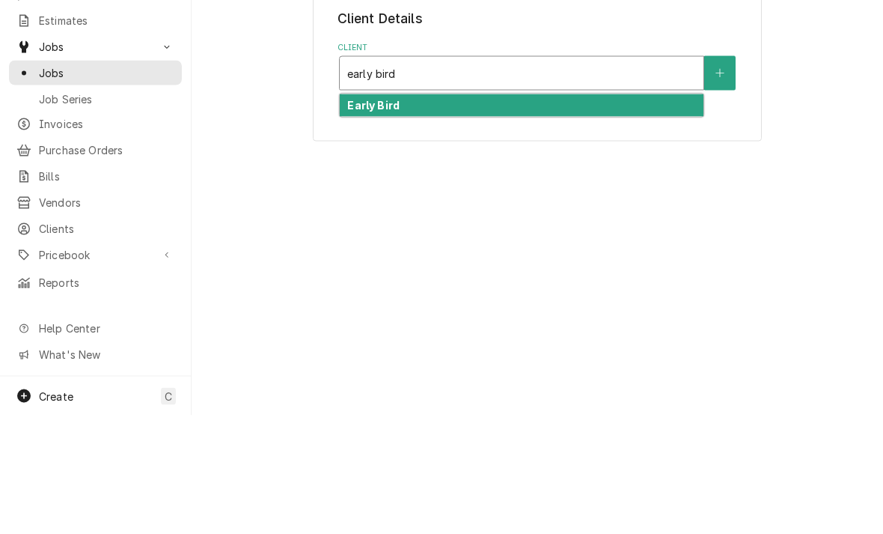
click at [364, 217] on strong "Early Bird" at bounding box center [373, 223] width 52 height 13
type input "early bird"
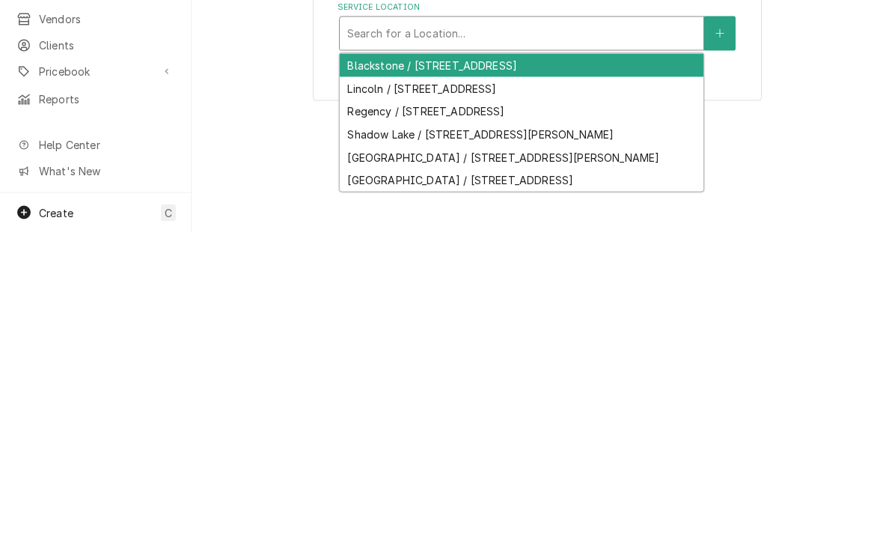
click at [365, 470] on div "[GEOGRAPHIC_DATA] / [STREET_ADDRESS]" at bounding box center [522, 481] width 364 height 23
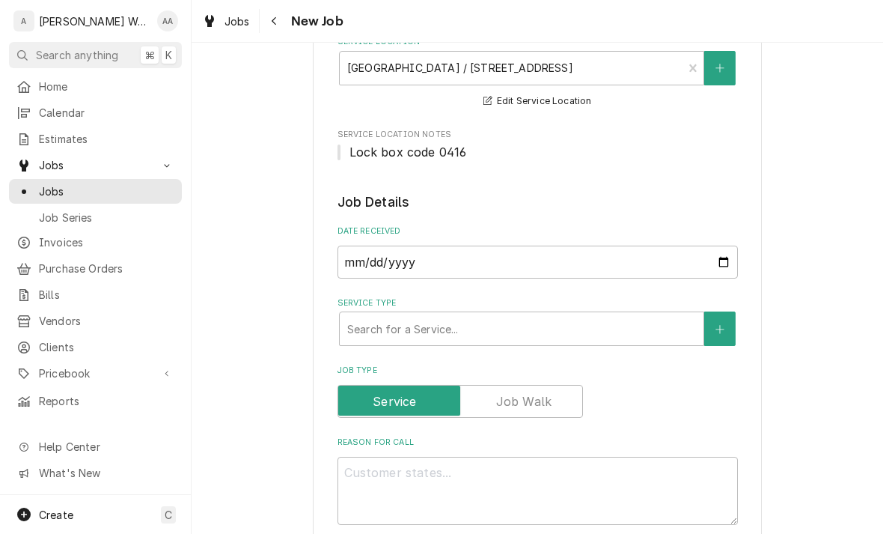
scroll to position [269, 0]
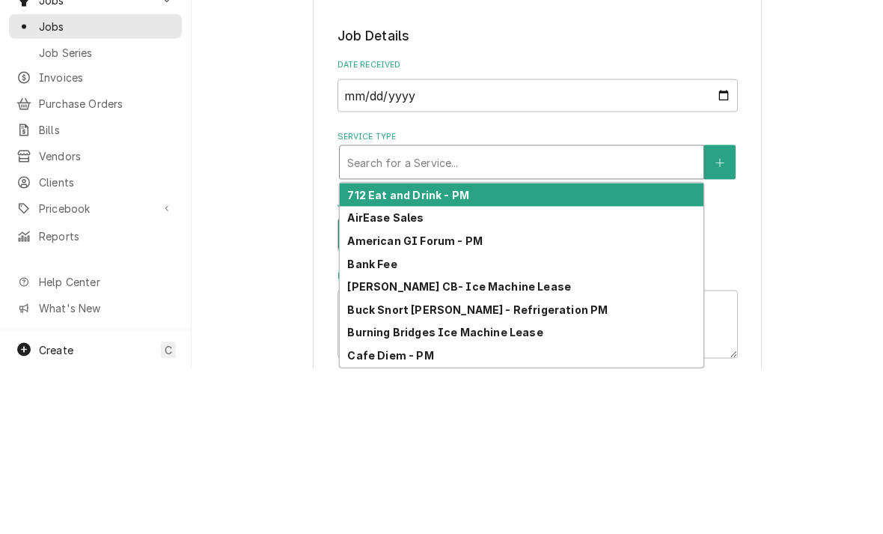
type input "c"
type textarea "x"
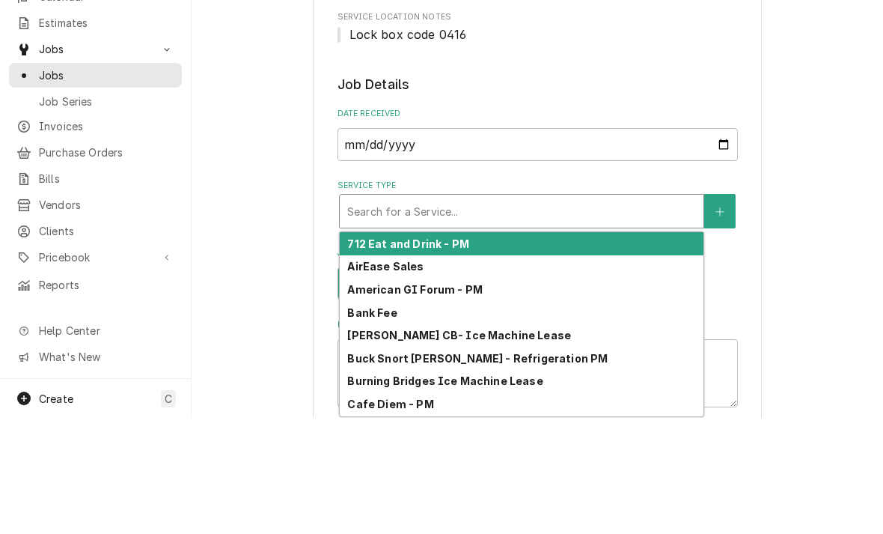
type textarea "x"
type input "e"
type textarea "x"
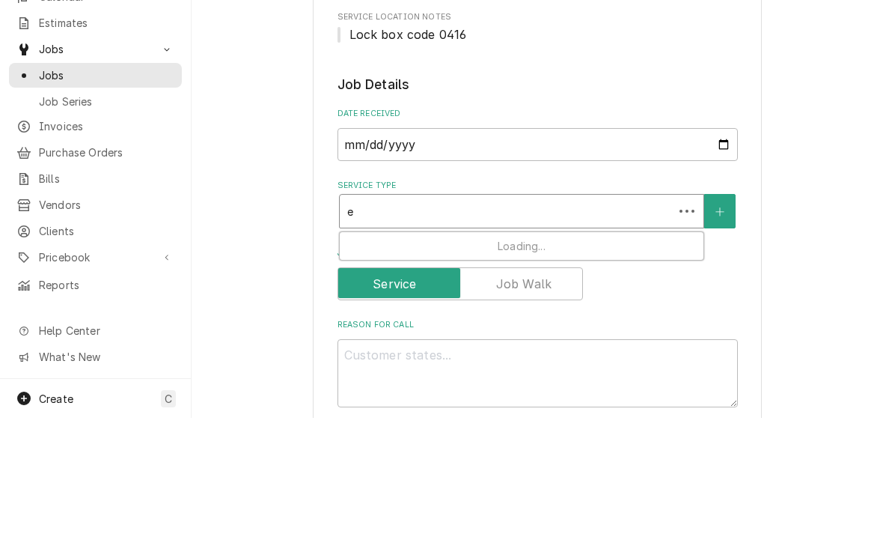
type input "ea"
type textarea "x"
type input "ear"
type textarea "x"
type input "earl"
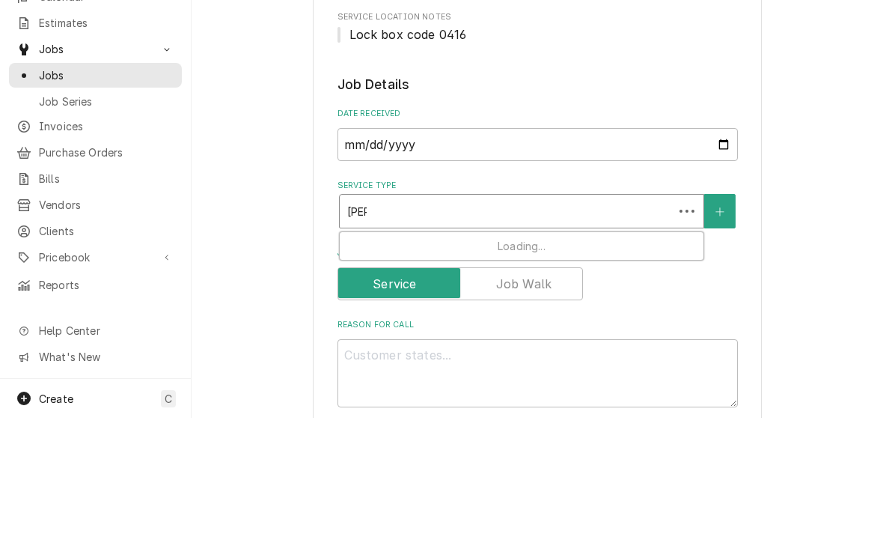
type textarea "x"
type input "early"
type textarea "x"
type input "early"
type textarea "x"
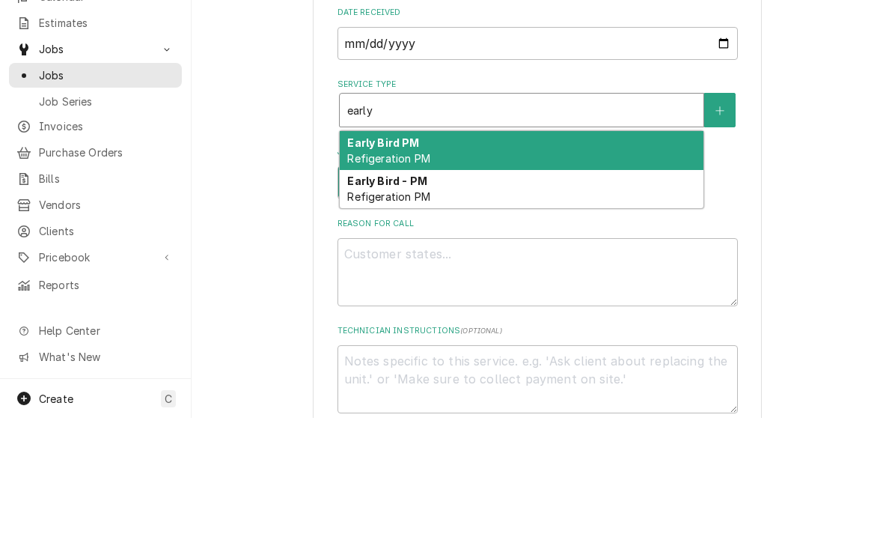
scroll to position [370, 0]
click at [363, 305] on span "Refigeration PM" at bounding box center [388, 311] width 82 height 13
type input "early"
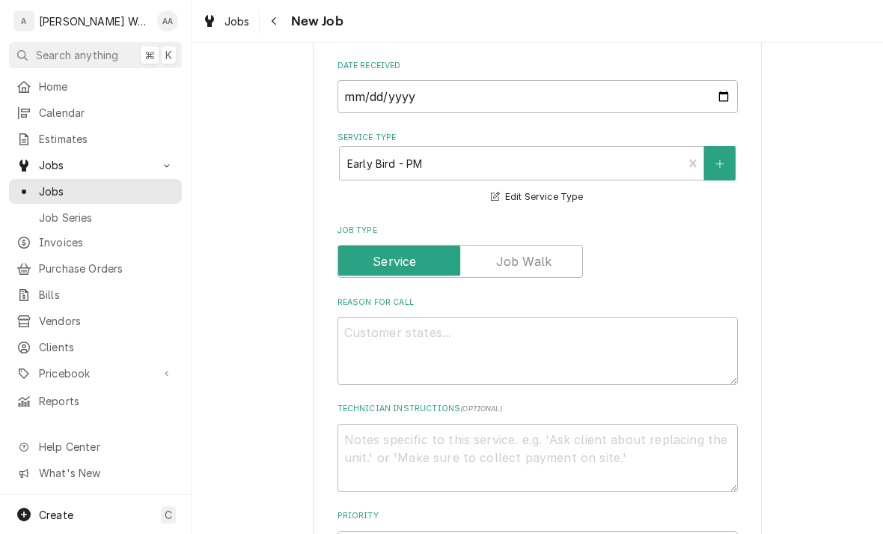
scroll to position [483, 0]
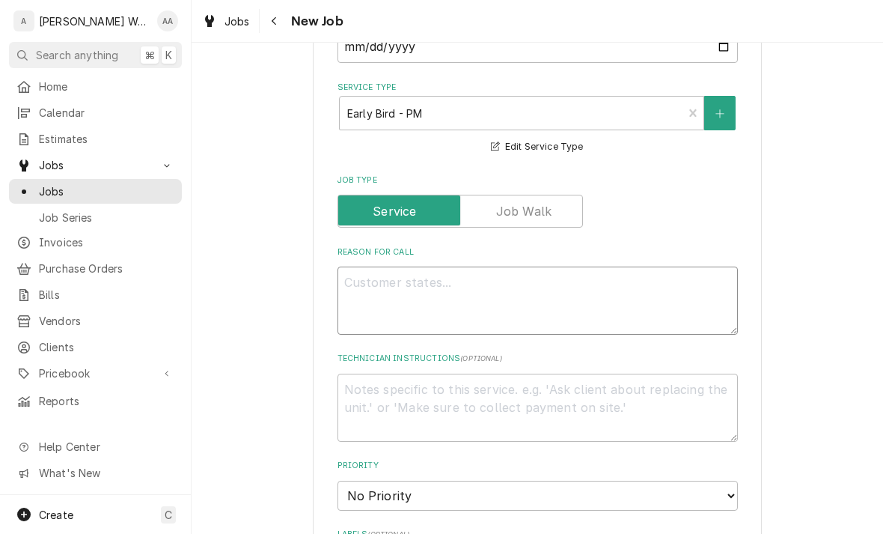
click at [374, 307] on textarea "Reason For Call" at bounding box center [537, 300] width 400 height 68
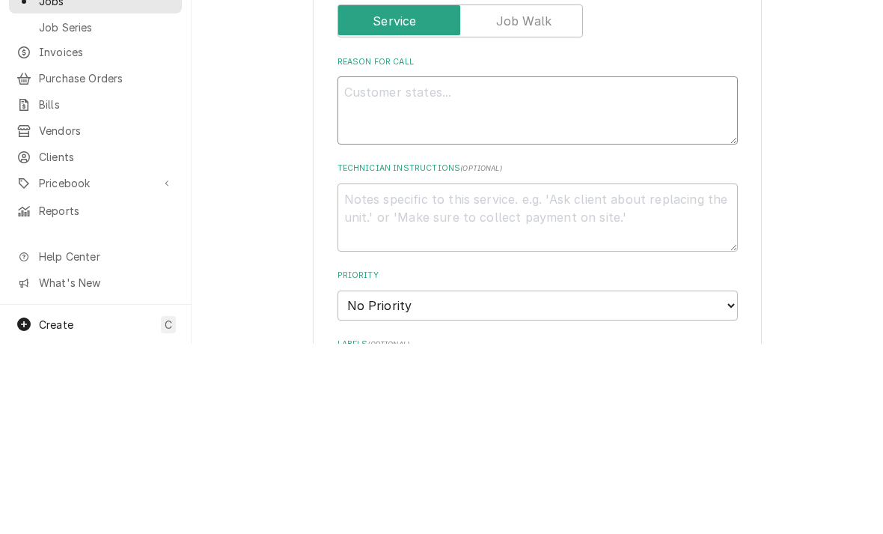
type textarea "x"
type textarea "Re"
type textarea "x"
type textarea "Refr"
type textarea "x"
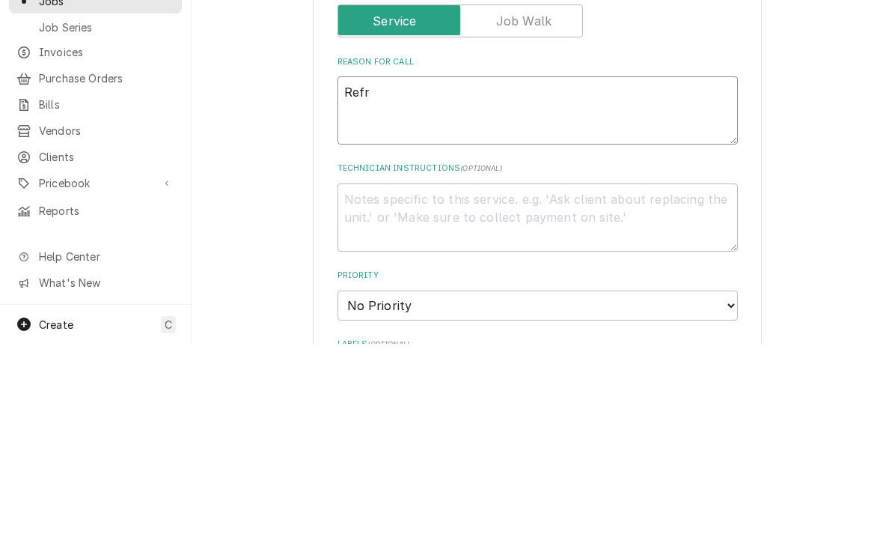
type textarea "Refri"
type textarea "x"
type textarea "Refrig"
type textarea "x"
type textarea "Refrige"
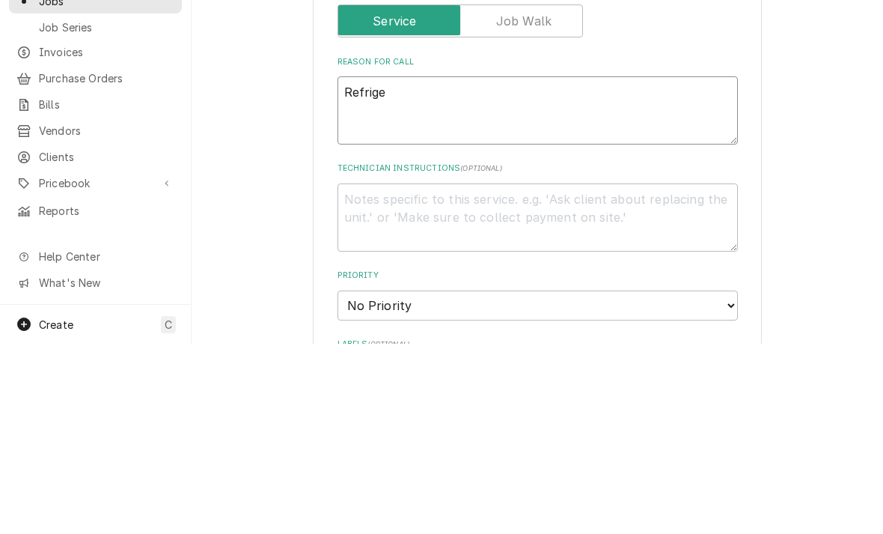
type textarea "x"
type textarea "Refriger"
type textarea "x"
type textarea "Refrigera"
type textarea "x"
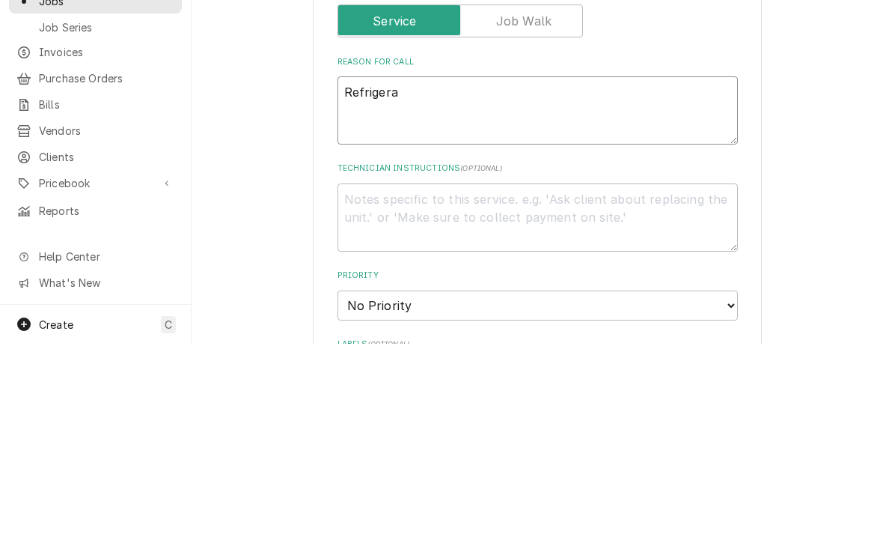
type textarea "Refrigeration"
type textarea "x"
type textarea "Refrigeration"
type textarea "x"
type textarea "Refrigeration P"
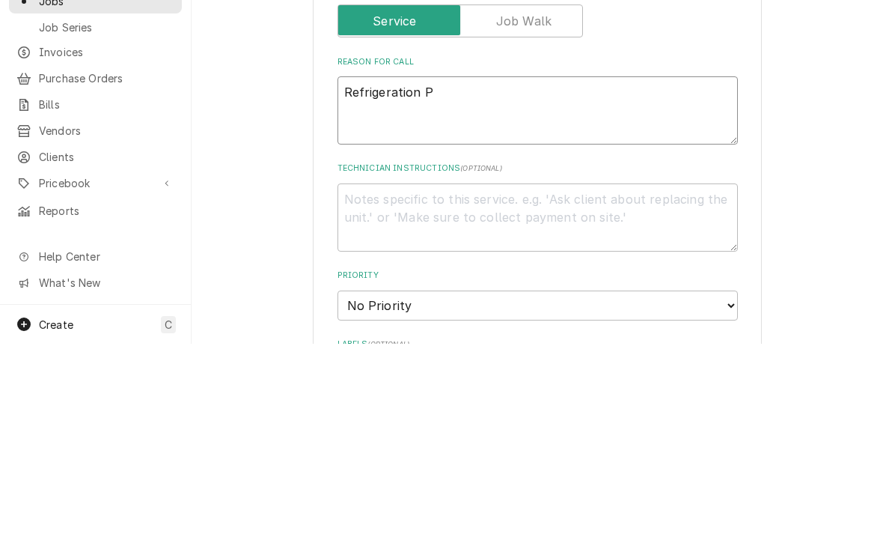
type textarea "x"
type textarea "Refrigeration PM"
type textarea "x"
type textarea "Refrigeration PM"
click at [359, 373] on textarea "Technician Instructions ( optional )" at bounding box center [537, 407] width 400 height 68
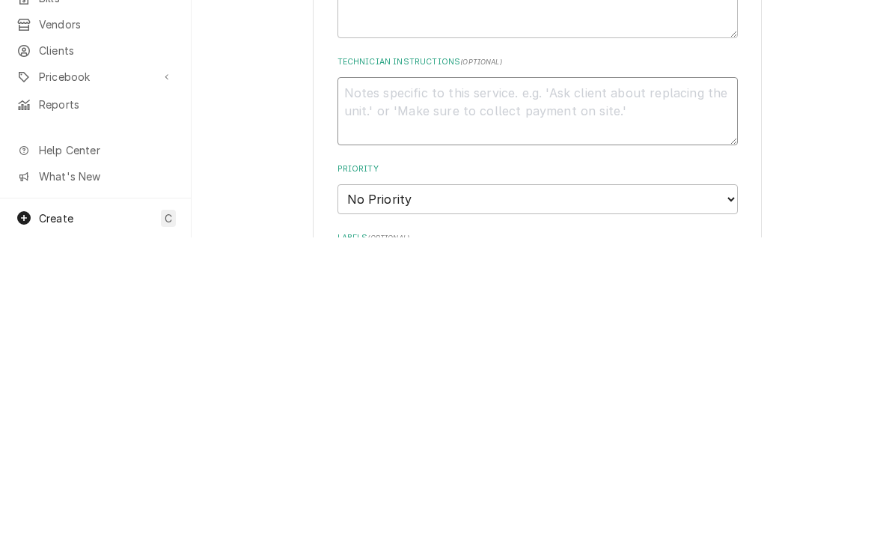
type textarea "x"
type textarea "R"
type textarea "x"
type textarea "C"
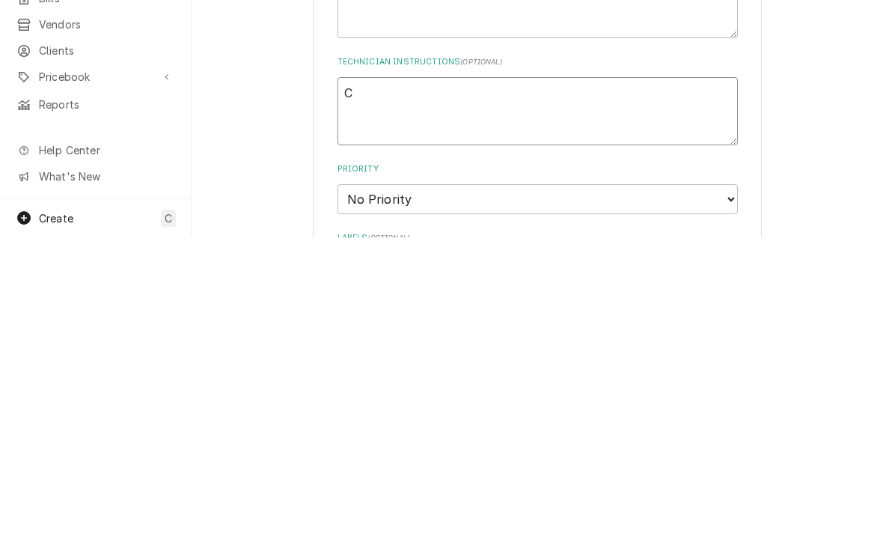
type textarea "x"
type textarea "Che"
type textarea "x"
type textarea "Check"
type textarea "x"
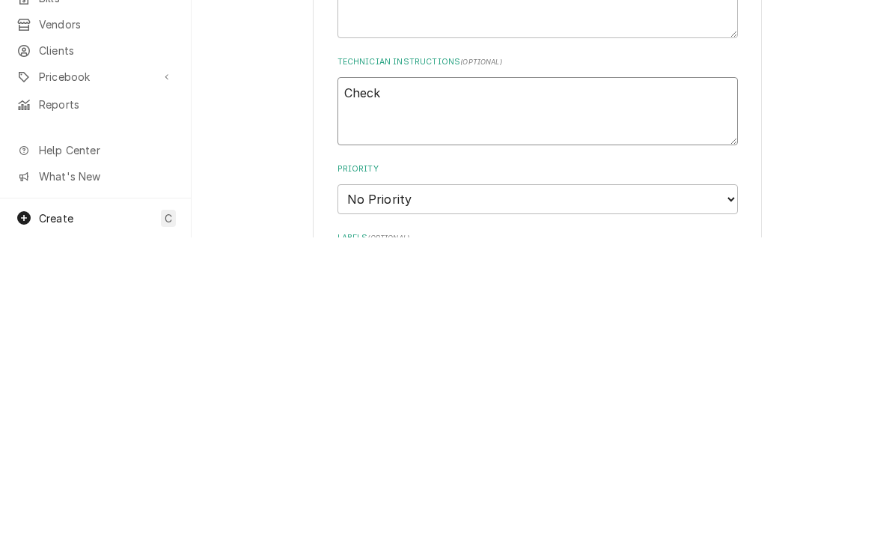
type textarea "Check"
type textarea "x"
type textarea "Check w"
type textarea "x"
type textarea "Check wa"
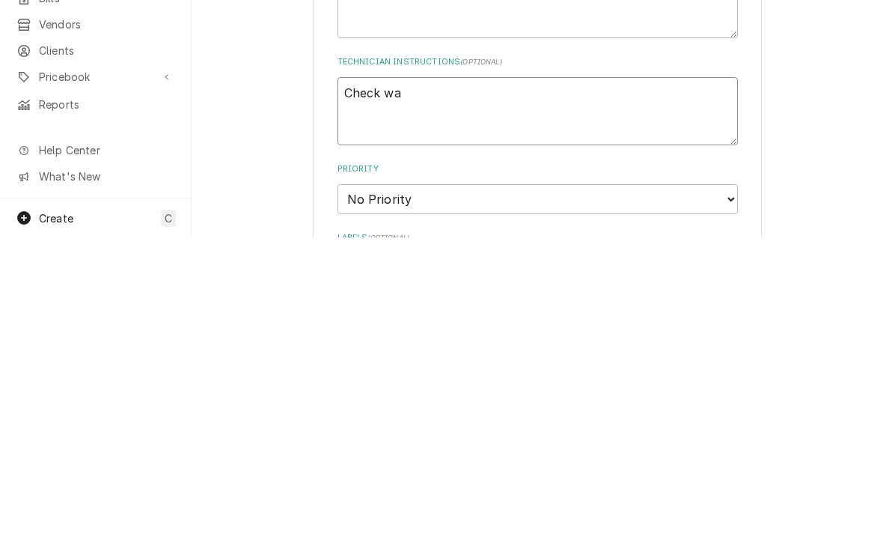
type textarea "x"
type textarea "Check wate"
type textarea "x"
type textarea "Check water"
type textarea "x"
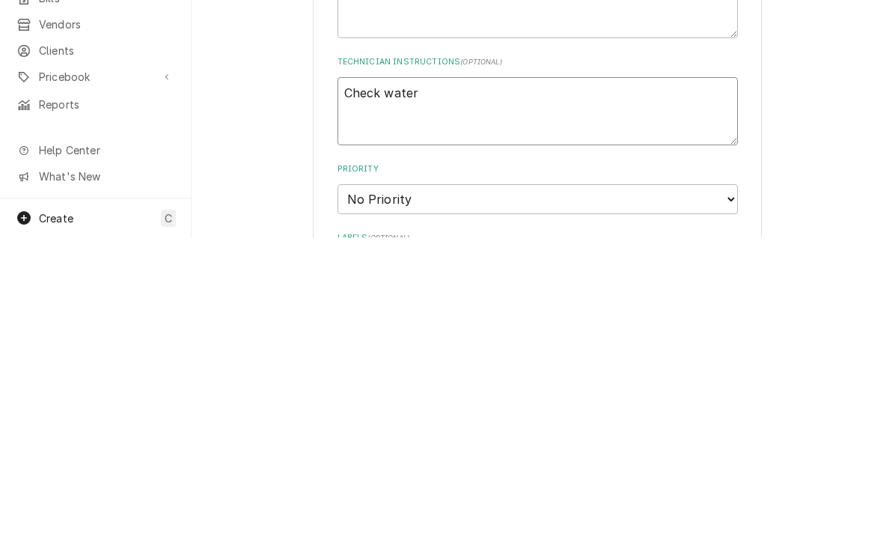
type textarea "Check water"
type textarea "x"
type textarea "Check water f"
type textarea "x"
type textarea "Check water fi"
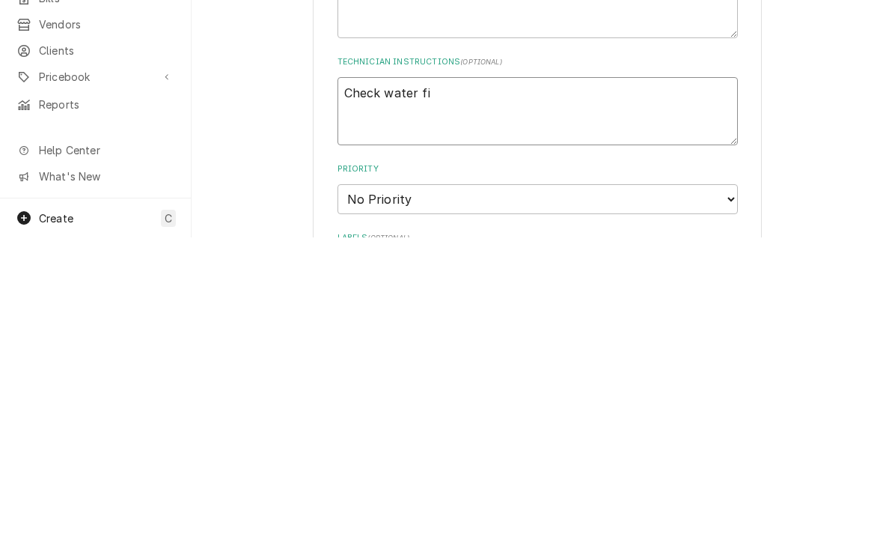
type textarea "x"
type textarea "Check water fil"
type textarea "x"
type textarea "Check water filt"
type textarea "x"
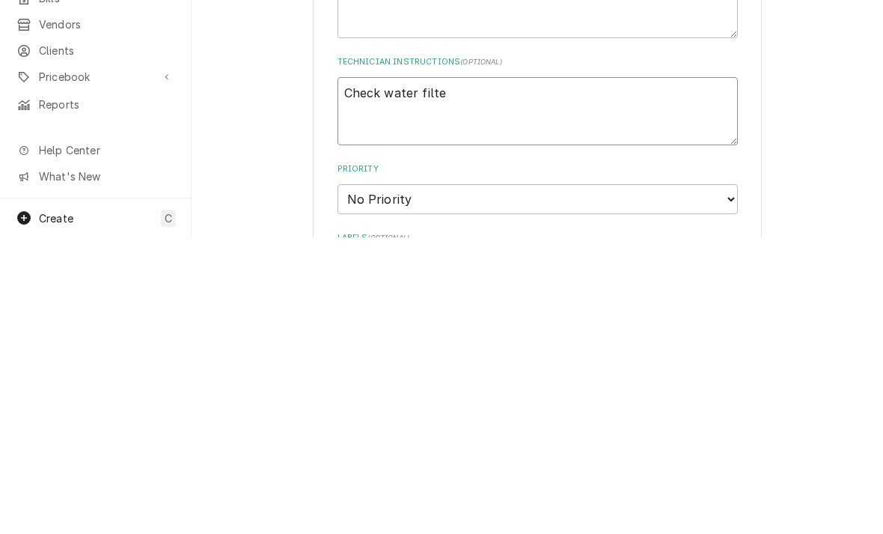
type textarea "Check water filter"
type textarea "x"
type textarea "Check water filters"
type textarea "x"
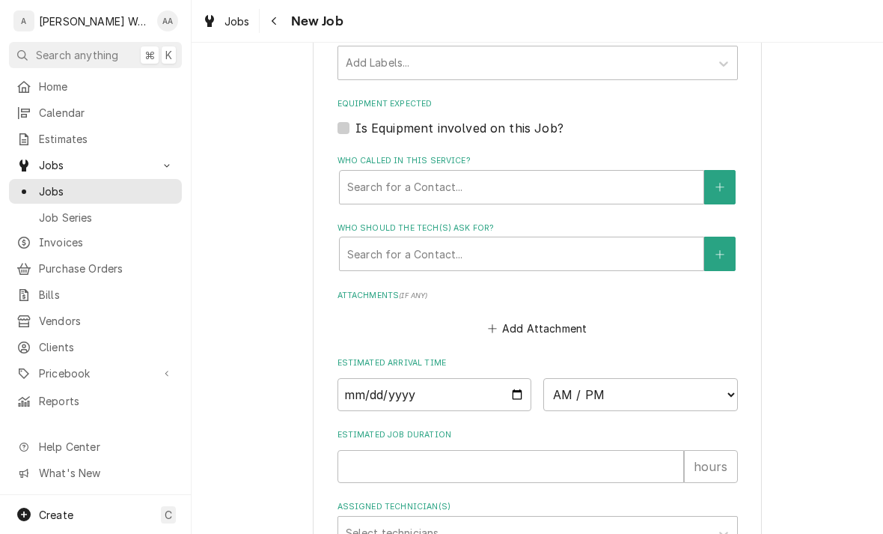
scroll to position [988, 0]
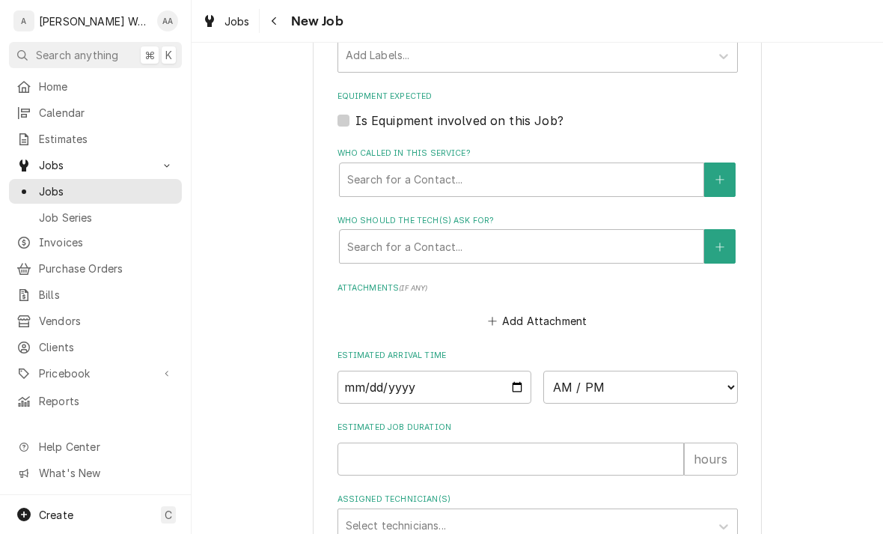
type textarea "Check water filters"
click at [359, 375] on input "Date" at bounding box center [434, 386] width 195 height 33
type input "2025-09-29"
type textarea "x"
click at [584, 386] on select "AM / PM 6:00 AM 6:15 AM 6:30 AM 6:45 AM 7:00 AM 7:15 AM 7:30 AM 7:45 AM 8:00 AM…" at bounding box center [640, 386] width 195 height 33
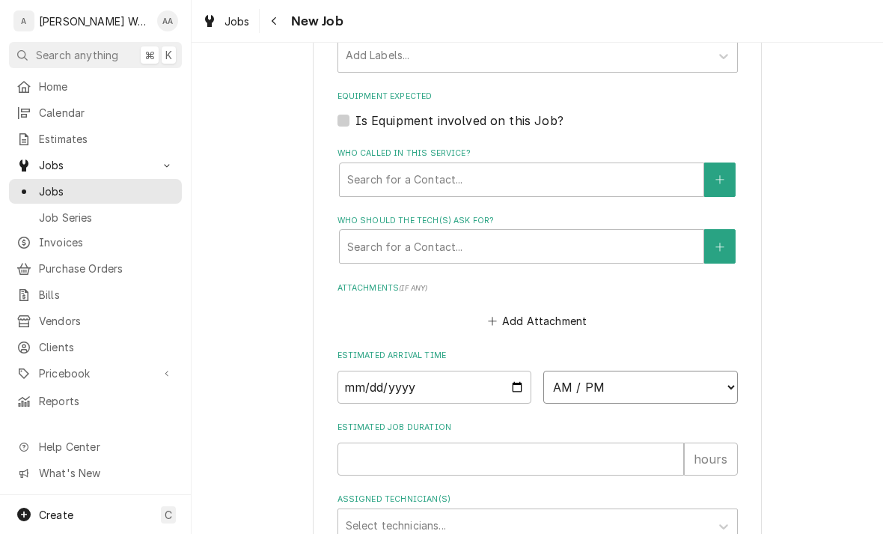
select select "14:30:00"
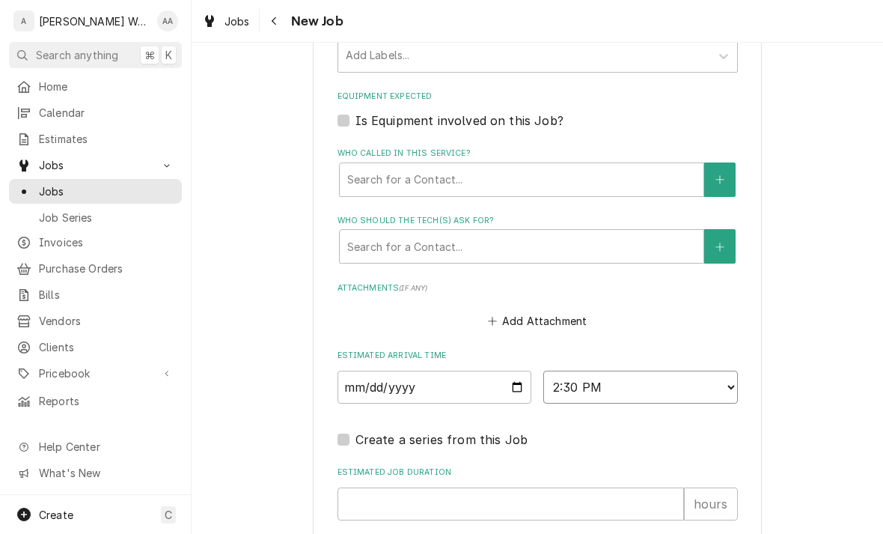
type textarea "x"
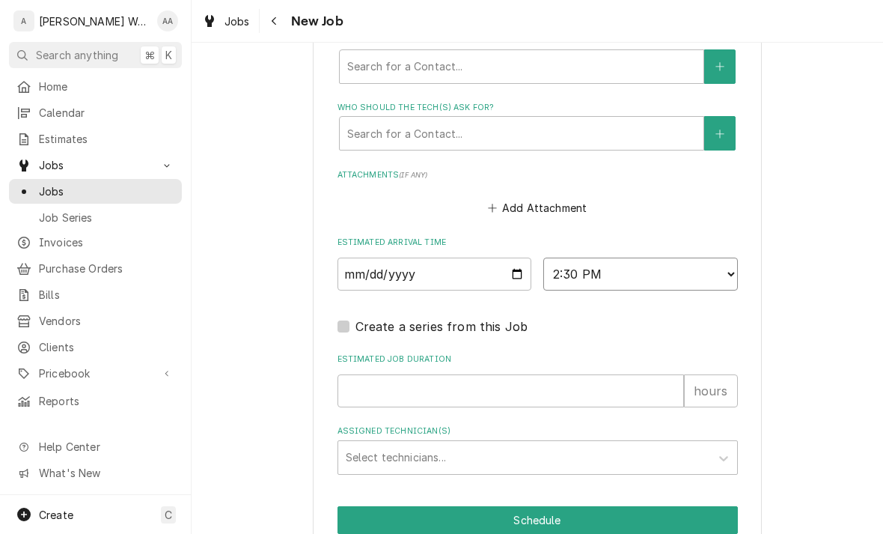
scroll to position [1128, 0]
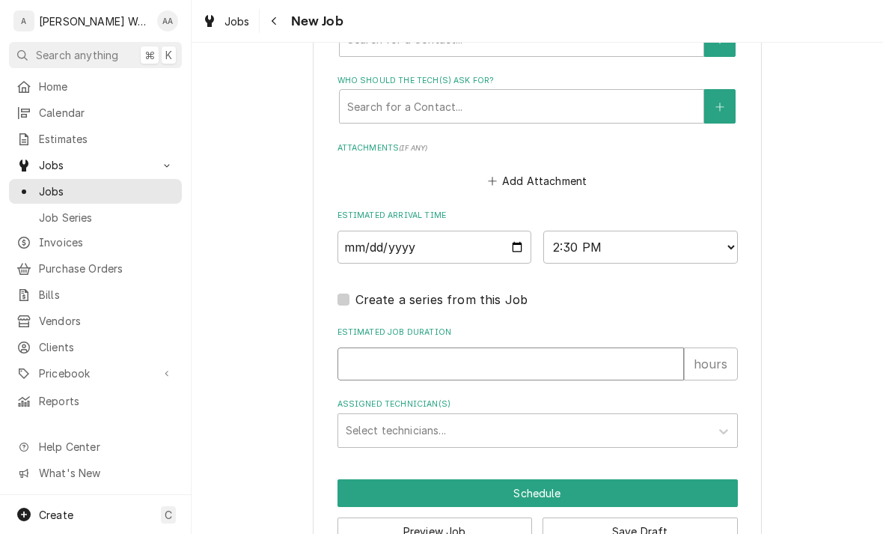
click at [361, 358] on input "Estimated Job Duration" at bounding box center [510, 363] width 346 height 33
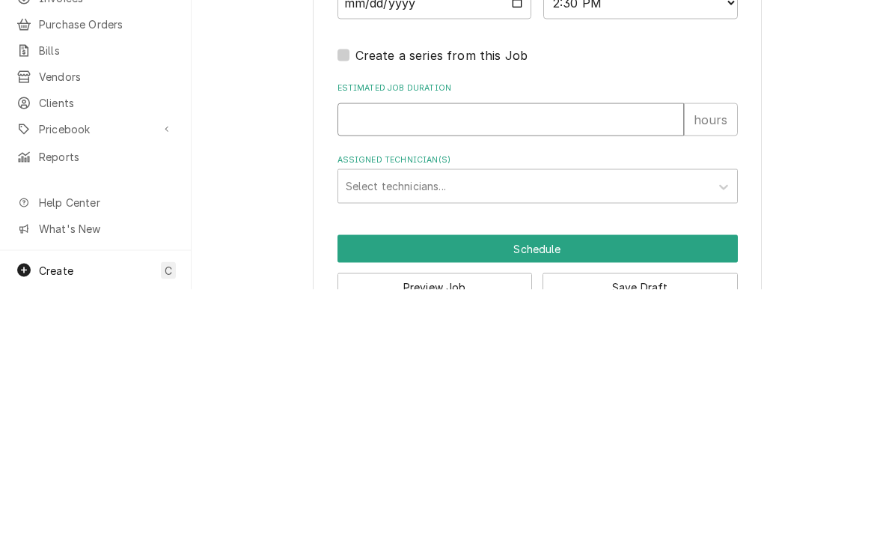
type input "3"
type textarea "x"
type input "3"
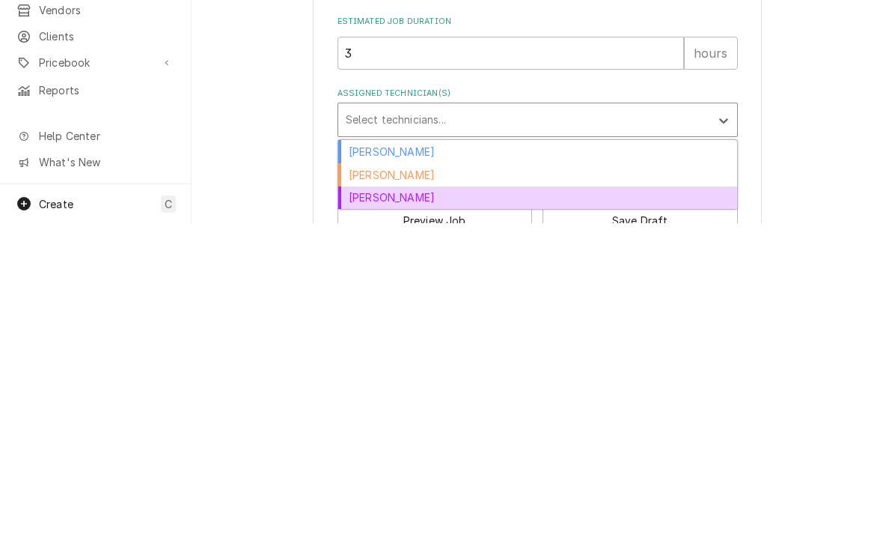
click at [355, 497] on div "Kenna Anderson" at bounding box center [537, 508] width 399 height 23
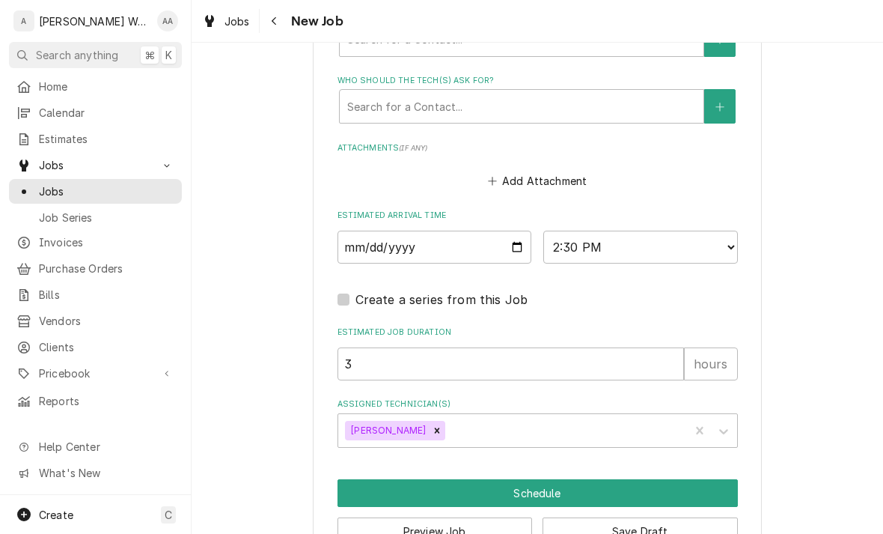
click at [383, 482] on button "Schedule" at bounding box center [537, 493] width 400 height 28
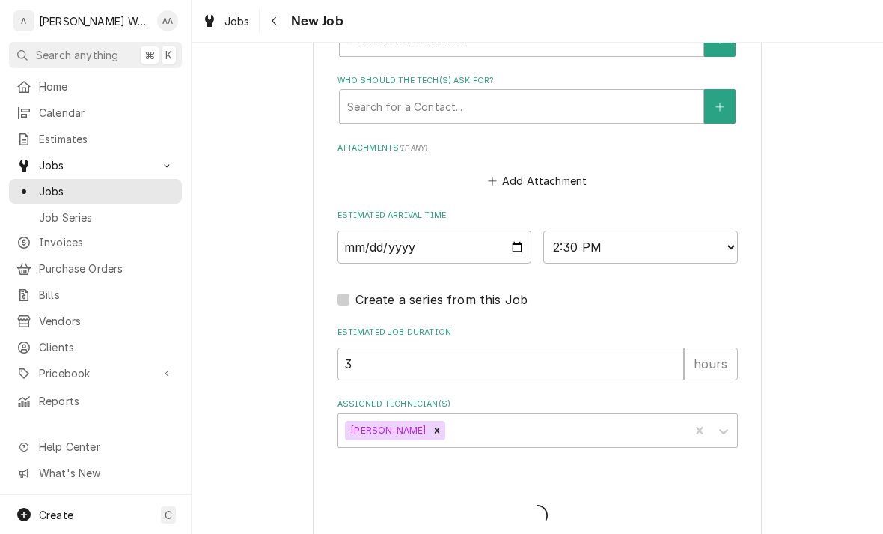
type textarea "x"
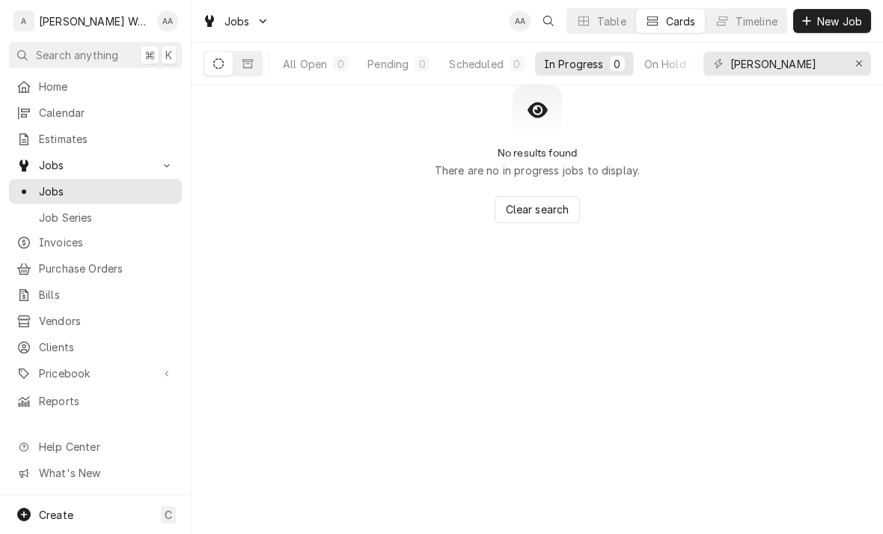
click at [57, 185] on span "Jobs" at bounding box center [106, 191] width 135 height 16
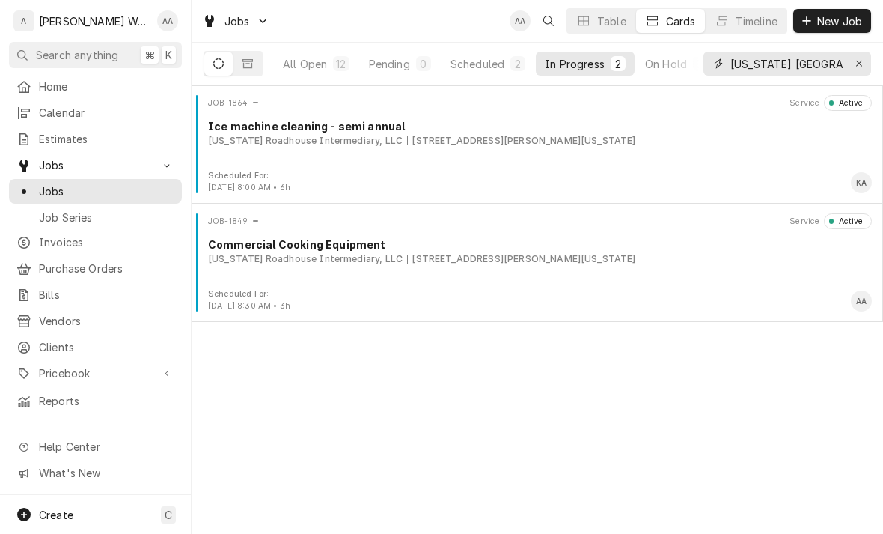
type input "[US_STATE] [GEOGRAPHIC_DATA]"
click at [328, 275] on div "JOB-1849 Service Active Commercial Cooking Equipment [US_STATE] Roadhouse Inter…" at bounding box center [537, 250] width 679 height 75
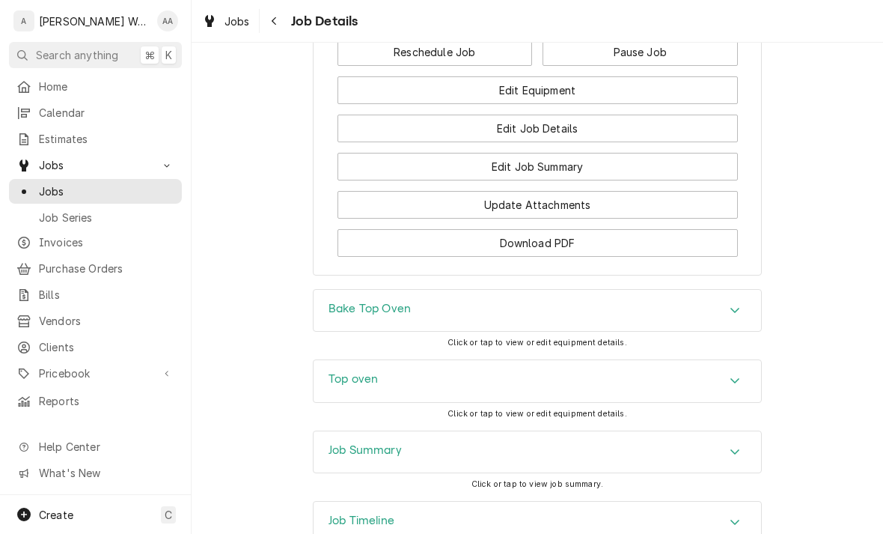
scroll to position [1394, 0]
click at [340, 373] on h3 "Top oven" at bounding box center [353, 380] width 49 height 14
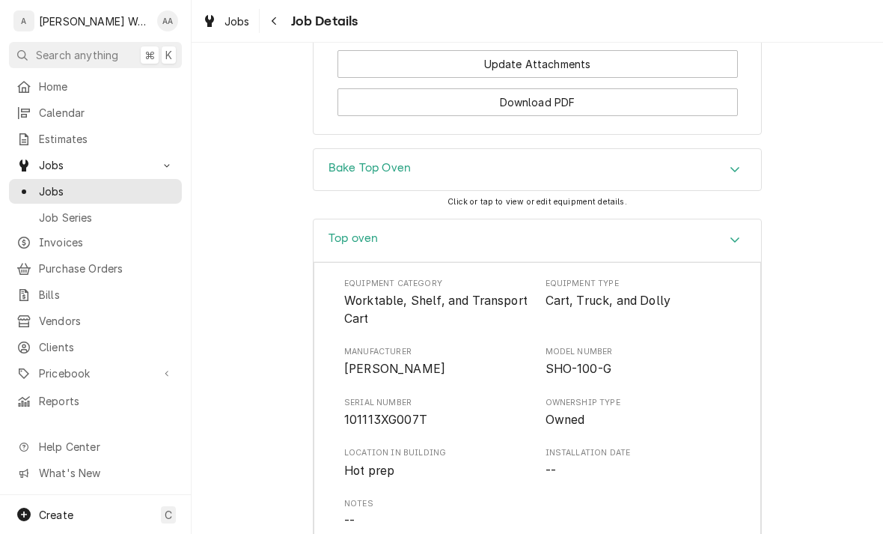
scroll to position [1479, 0]
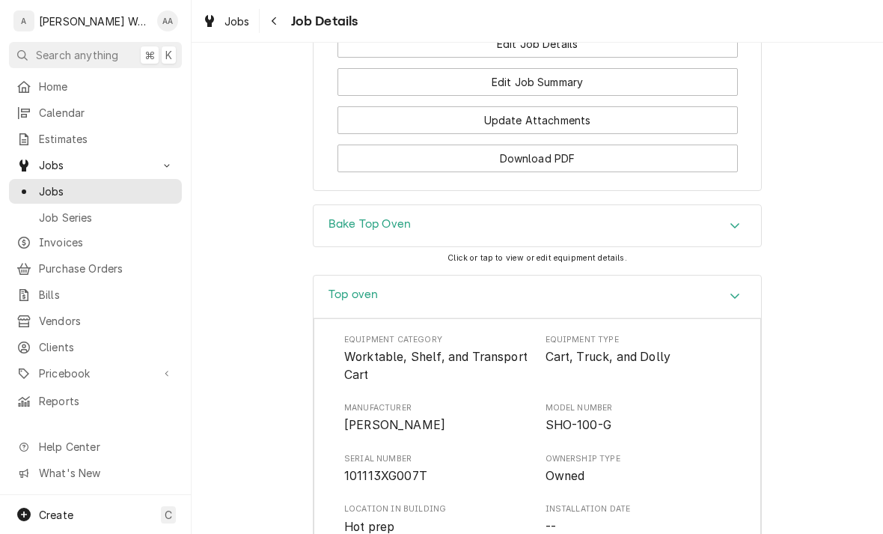
click at [336, 217] on h3 "Bake Top Oven" at bounding box center [370, 224] width 82 height 14
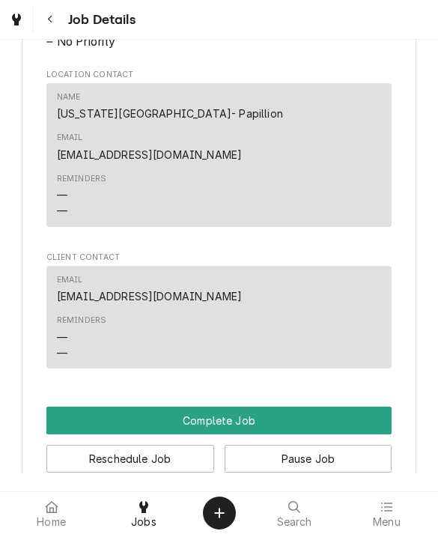
scroll to position [986, 0]
